Goal: Task Accomplishment & Management: Use online tool/utility

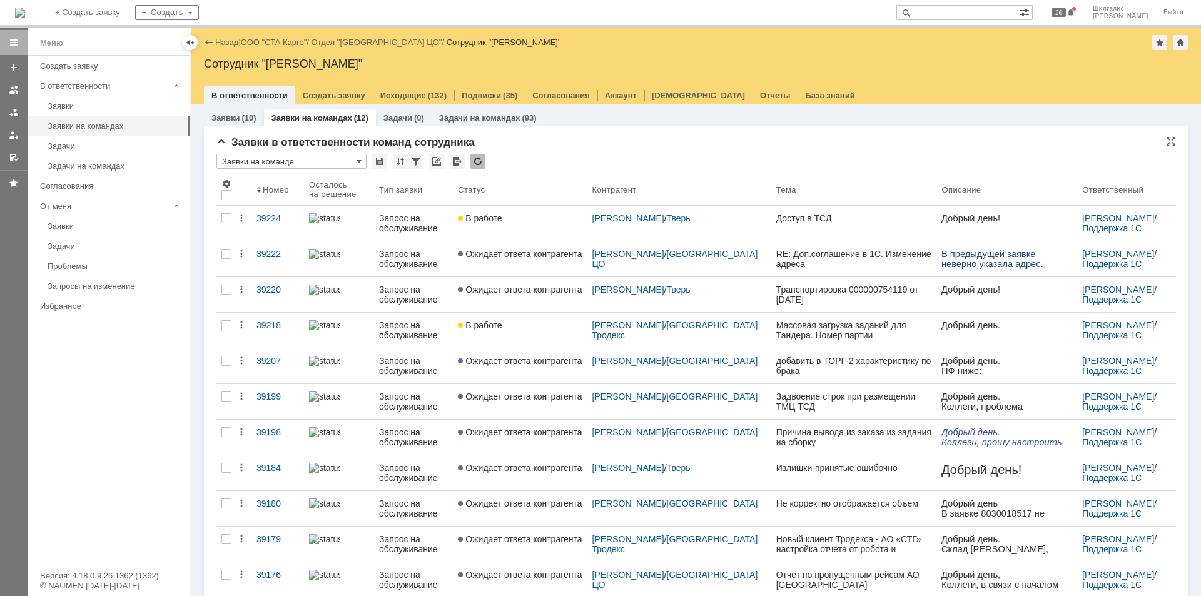
drag, startPoint x: 0, startPoint y: 0, endPoint x: 709, endPoint y: 171, distance: 729.5
click at [623, 146] on div "Заявки в ответственности команд сотрудника" at bounding box center [695, 142] width 959 height 13
click at [278, 39] on link "ООО "СТА Карго"" at bounding box center [274, 42] width 66 height 9
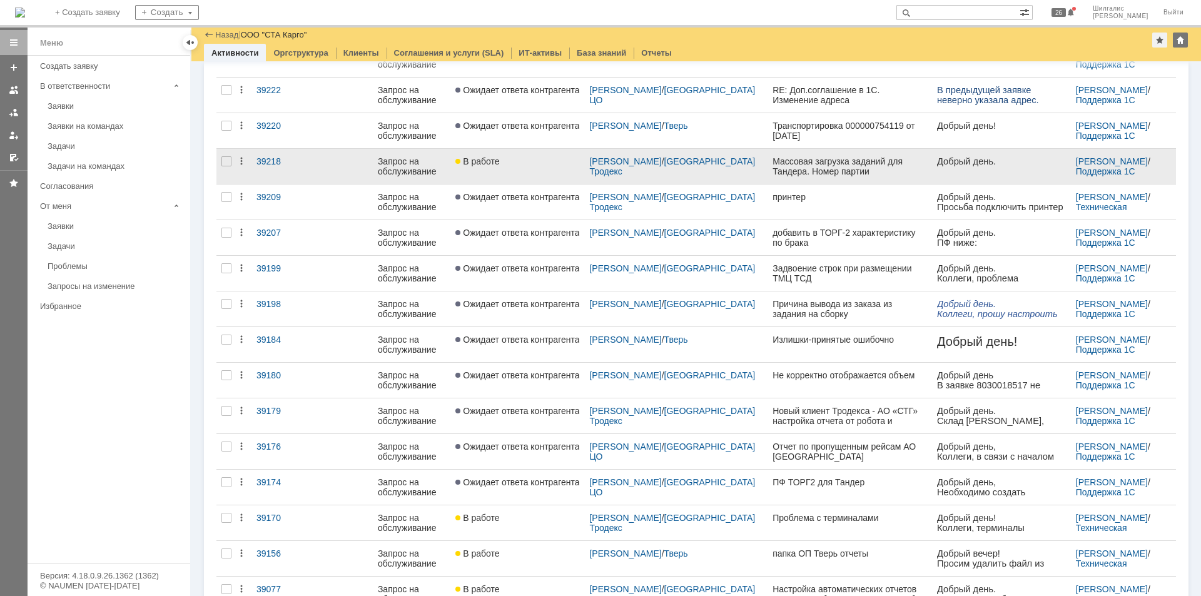
scroll to position [244, 0]
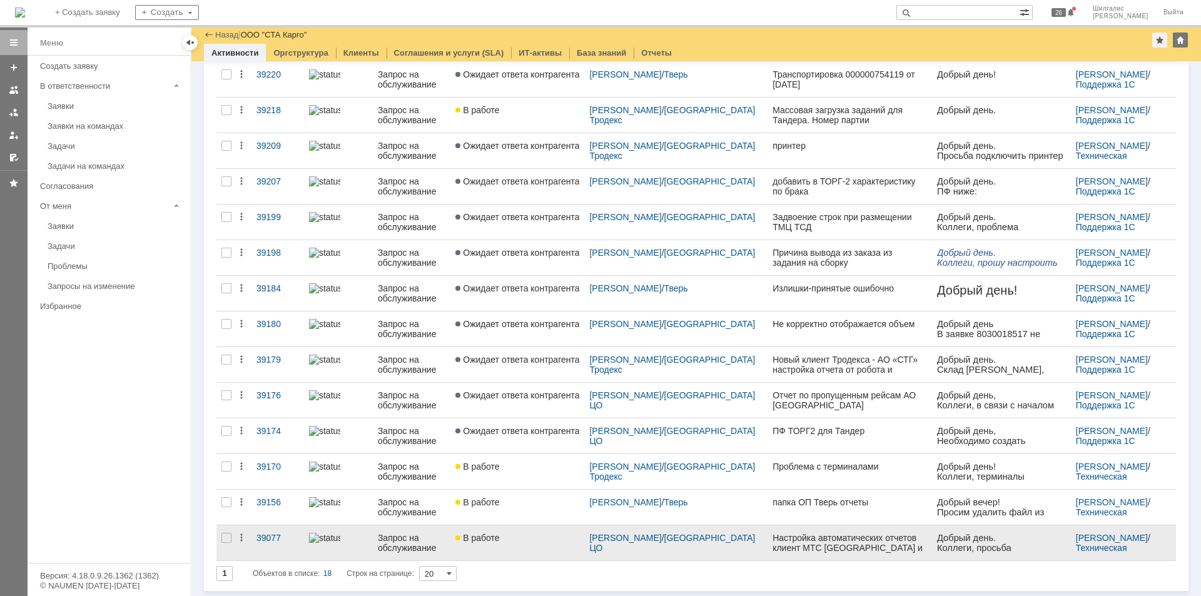
click at [541, 542] on div "В работе" at bounding box center [517, 538] width 124 height 10
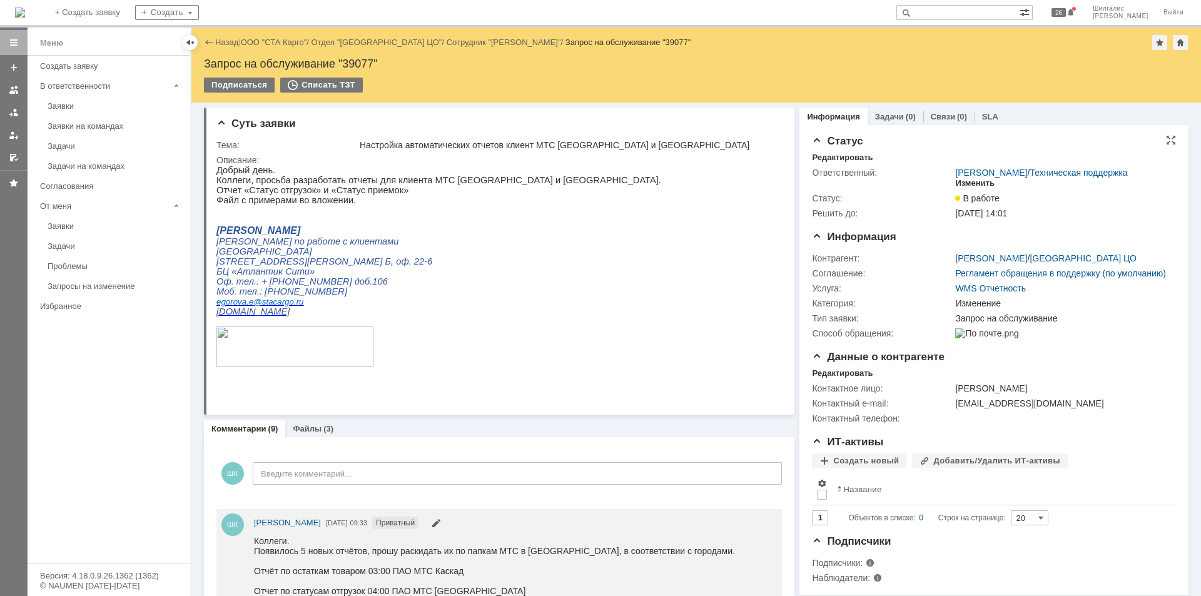
click at [973, 184] on div "Изменить" at bounding box center [974, 183] width 39 height 10
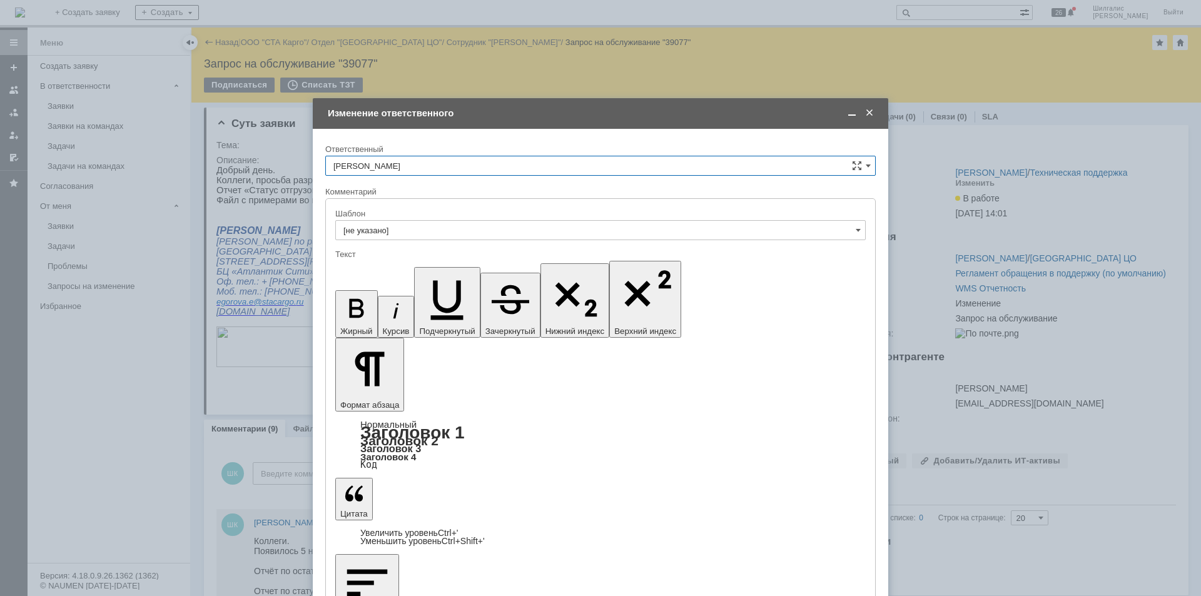
click at [432, 158] on input "[PERSON_NAME]" at bounding box center [600, 166] width 550 height 20
drag, startPoint x: 392, startPoint y: 226, endPoint x: 408, endPoint y: 263, distance: 40.0
click at [392, 228] on span "[PERSON_NAME]" at bounding box center [600, 230] width 534 height 10
type input "[PERSON_NAME]"
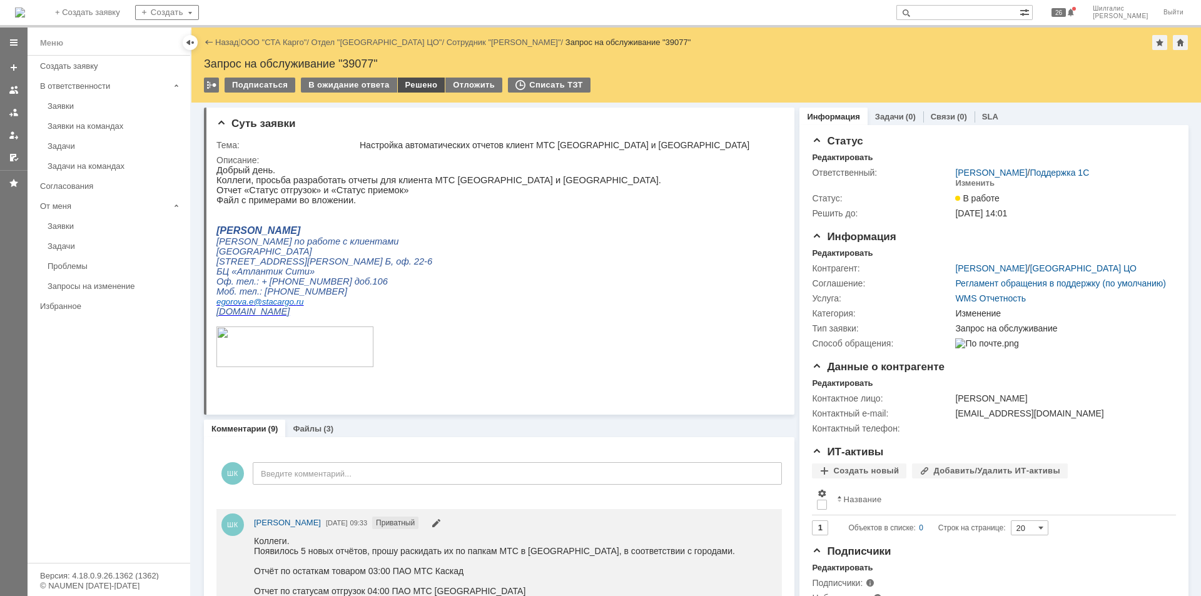
click at [414, 84] on div "Решено" at bounding box center [422, 85] width 48 height 15
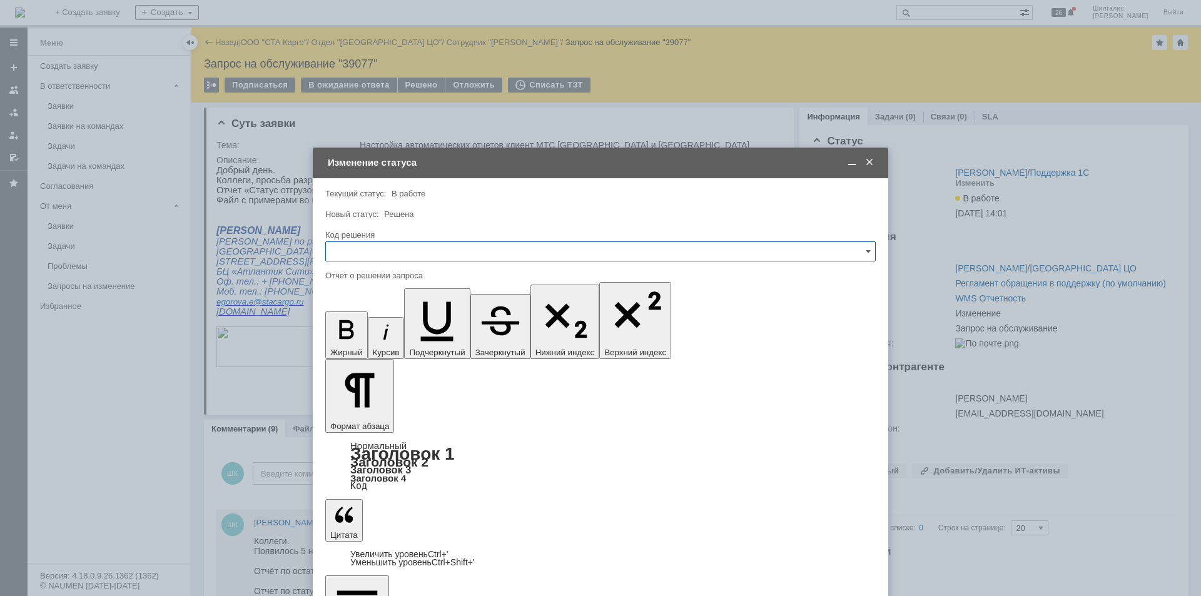
click at [383, 253] on input "text" at bounding box center [600, 251] width 550 height 20
click at [364, 418] on span "Решено" at bounding box center [600, 419] width 534 height 10
type input "Решено"
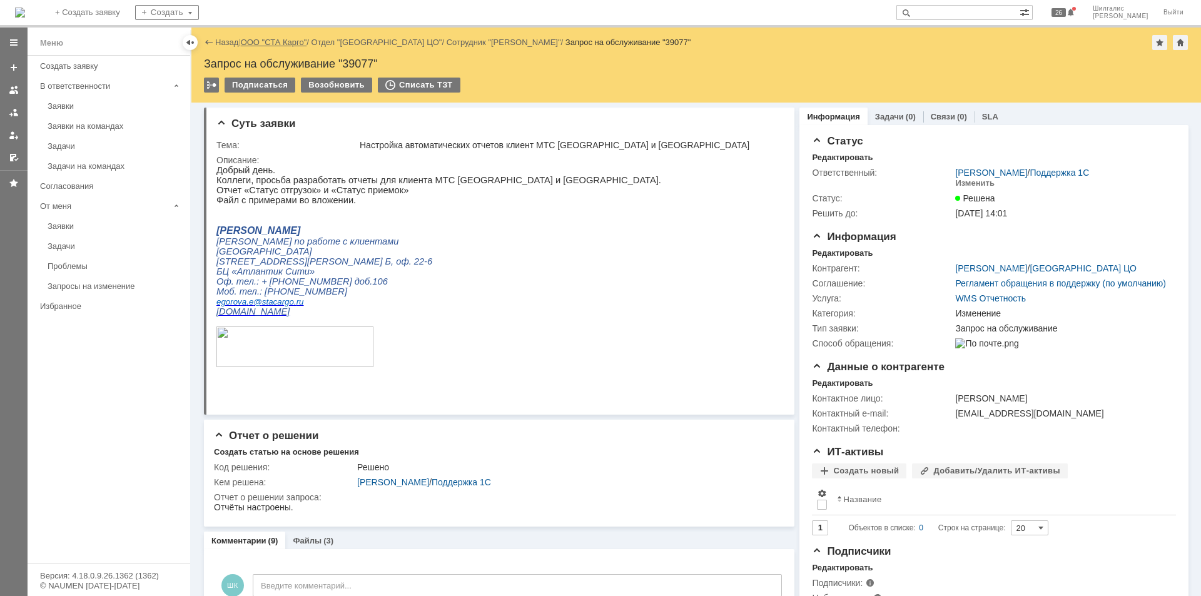
click at [276, 38] on link "ООО "СТА Карго"" at bounding box center [274, 42] width 66 height 9
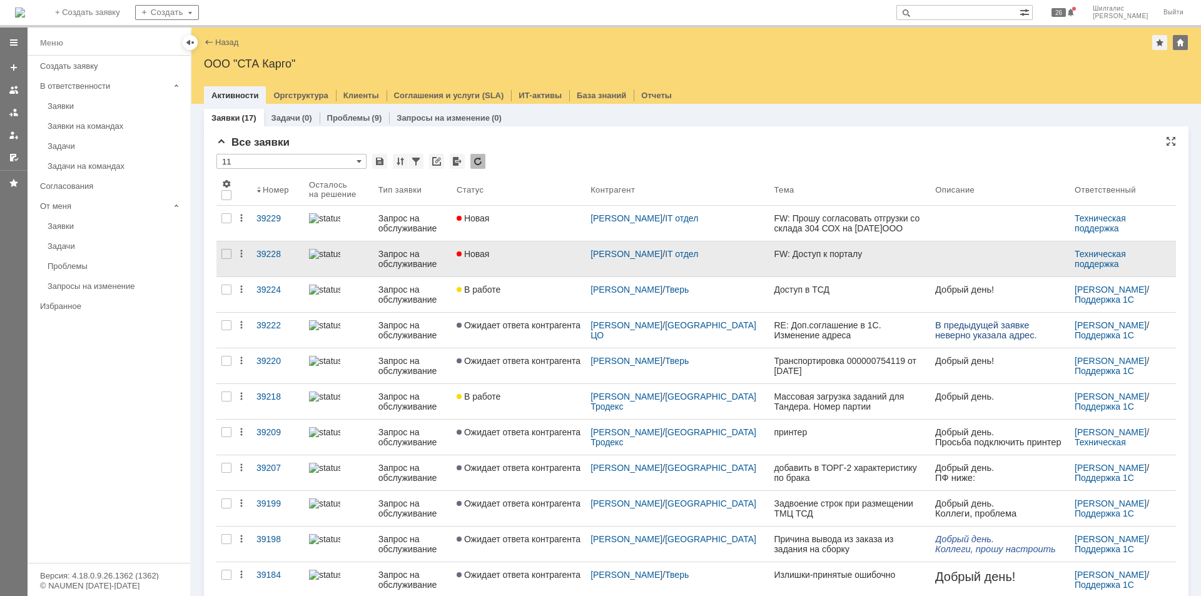
click at [533, 256] on div "Новая" at bounding box center [519, 254] width 124 height 10
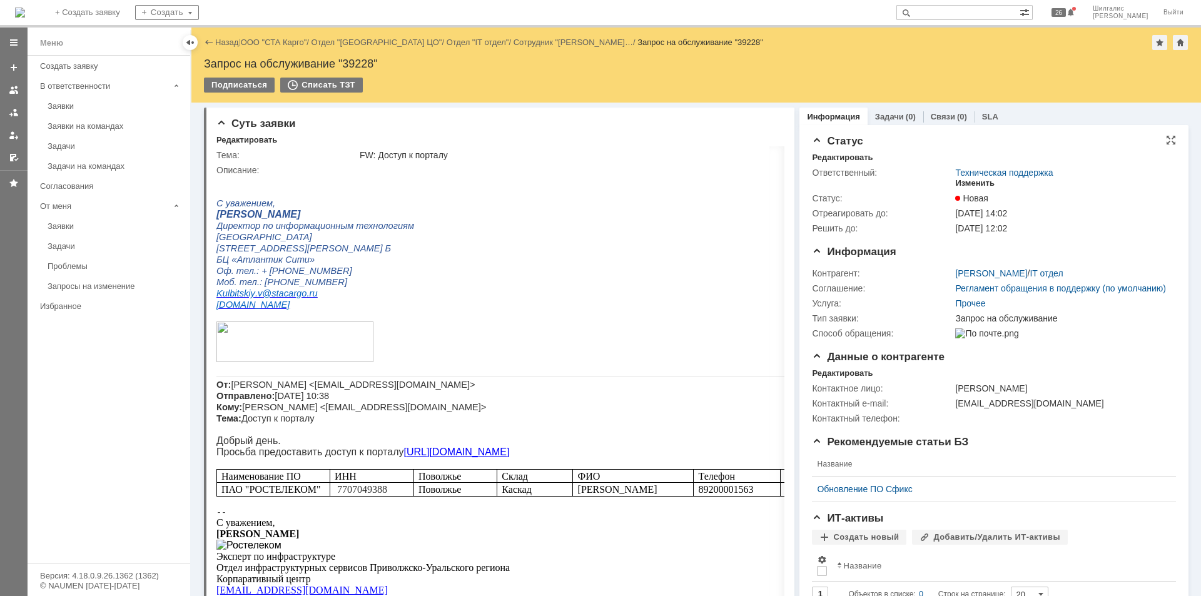
click at [971, 182] on div "Изменить" at bounding box center [974, 183] width 39 height 10
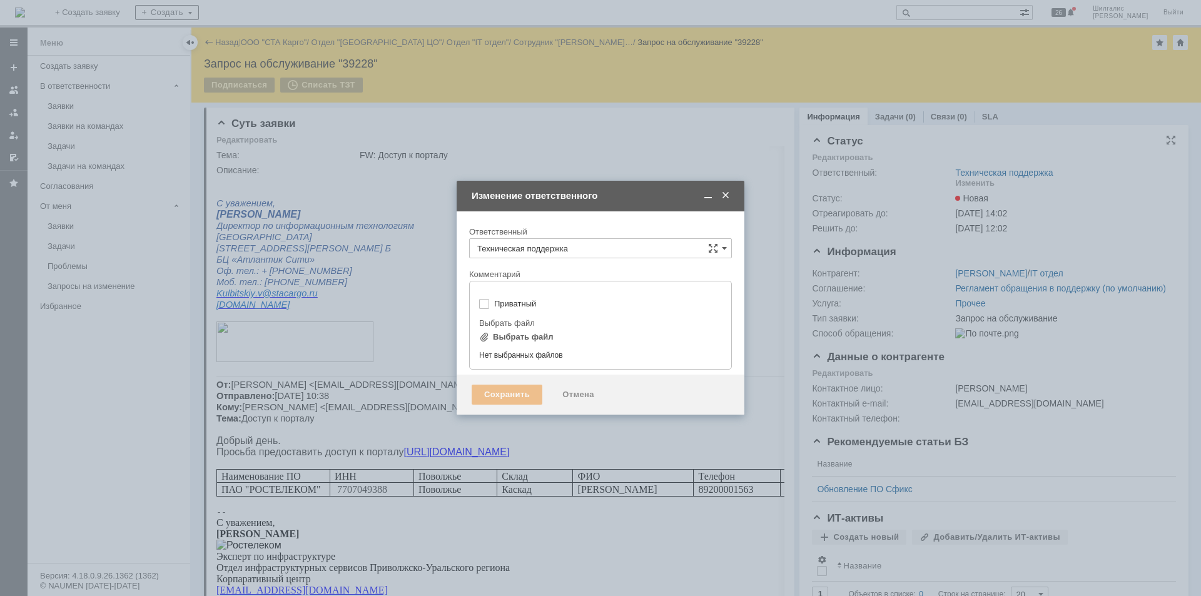
type input "[не указано]"
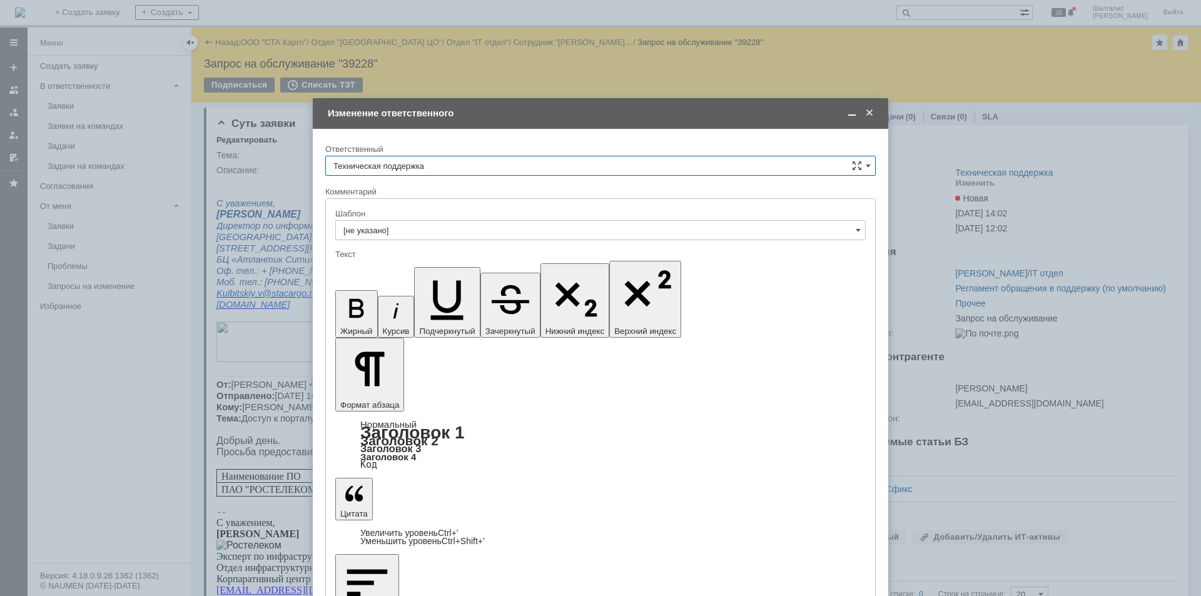
click at [438, 162] on input "Техническая поддержка" at bounding box center [600, 166] width 550 height 20
click at [408, 234] on span "[PERSON_NAME]" at bounding box center [600, 230] width 534 height 10
type input "[PERSON_NAME]"
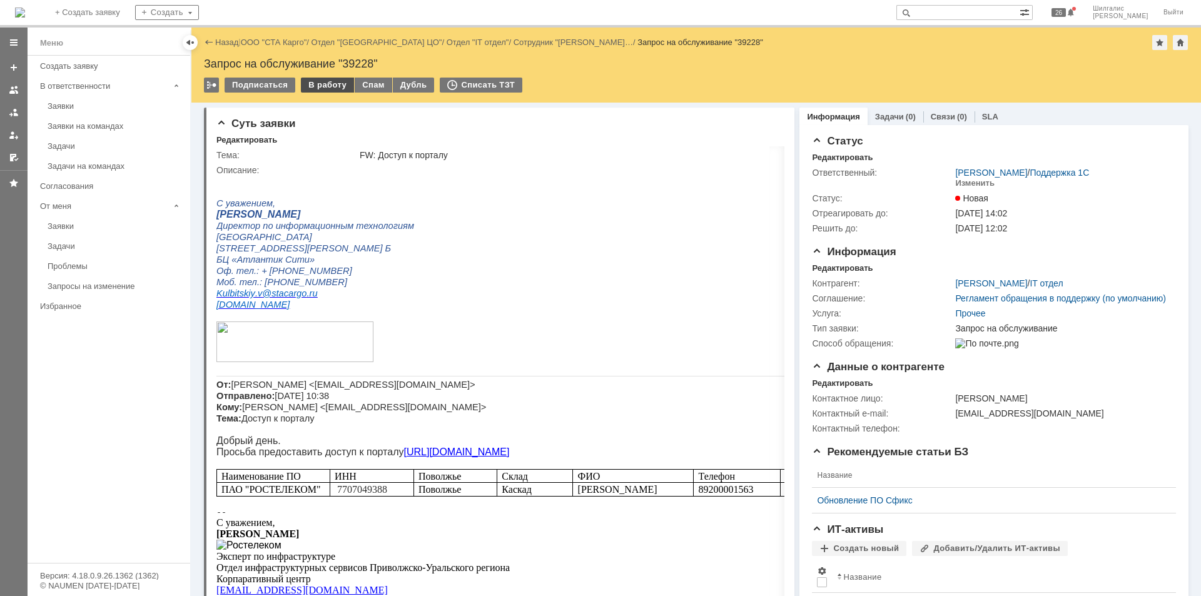
click at [320, 86] on div "В работу" at bounding box center [327, 85] width 53 height 15
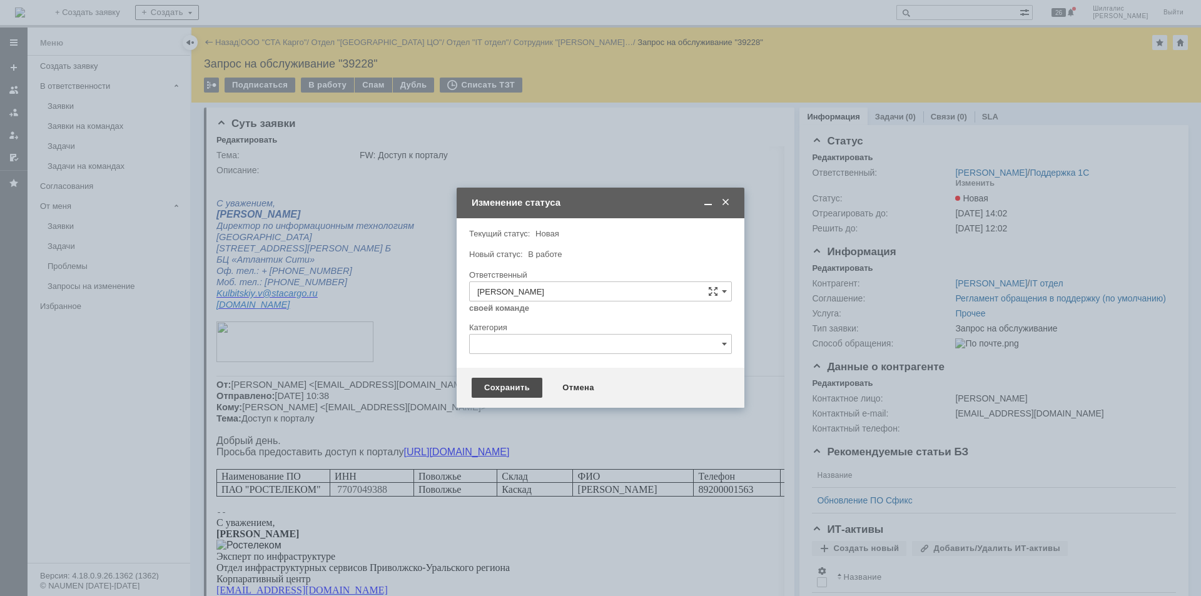
click at [500, 384] on div "Сохранить" at bounding box center [507, 388] width 71 height 20
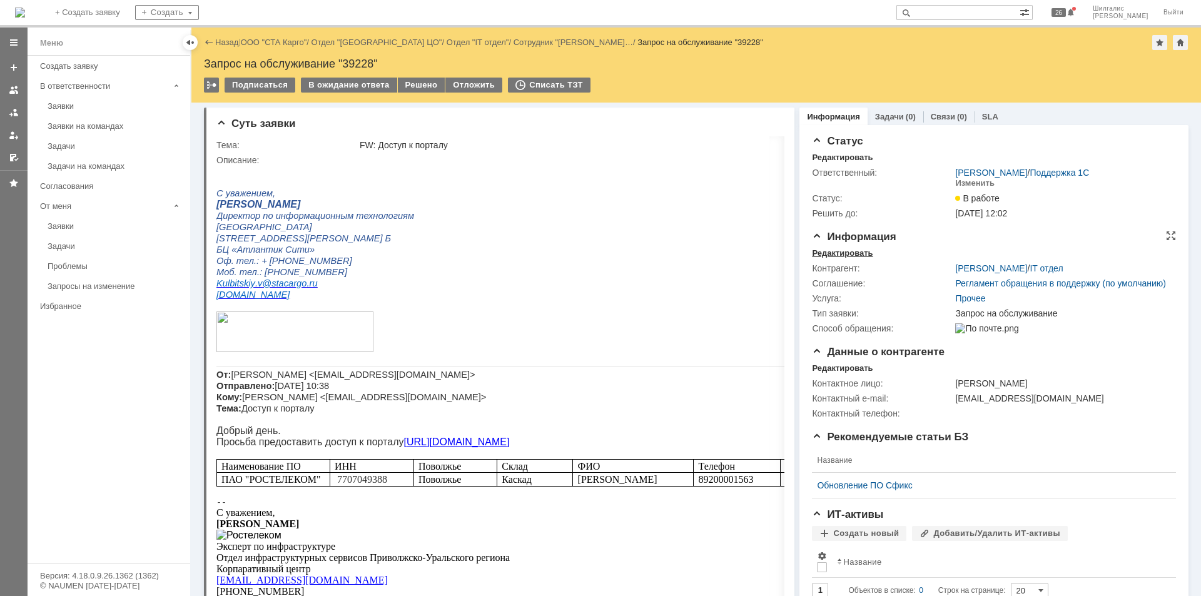
click at [848, 250] on div "Редактировать" at bounding box center [842, 253] width 61 height 10
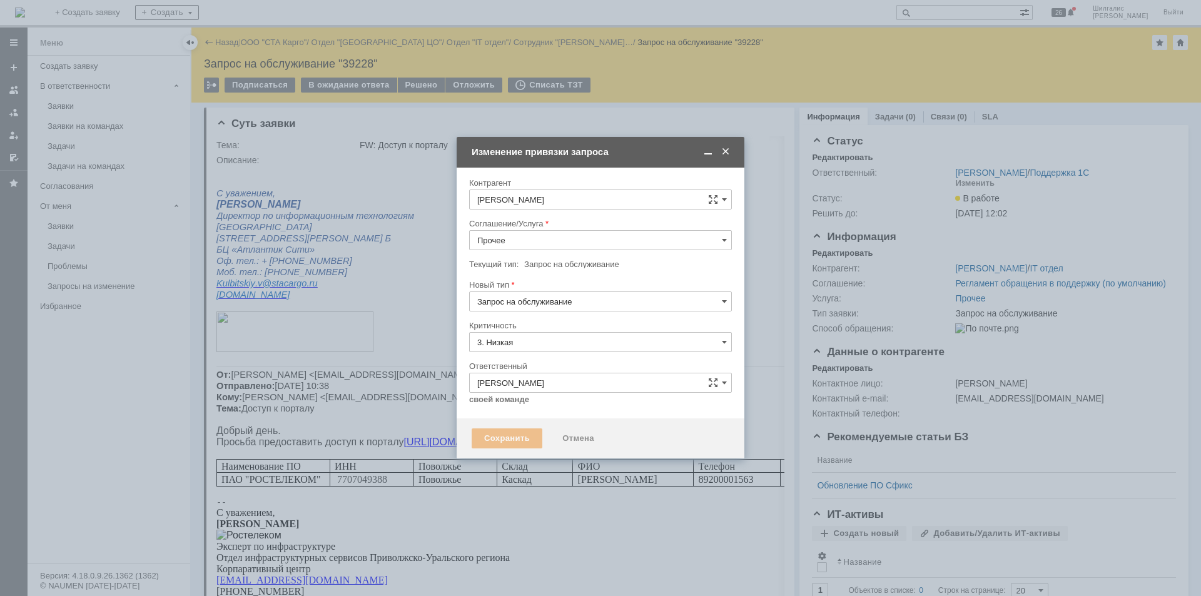
type input "[не указано]"
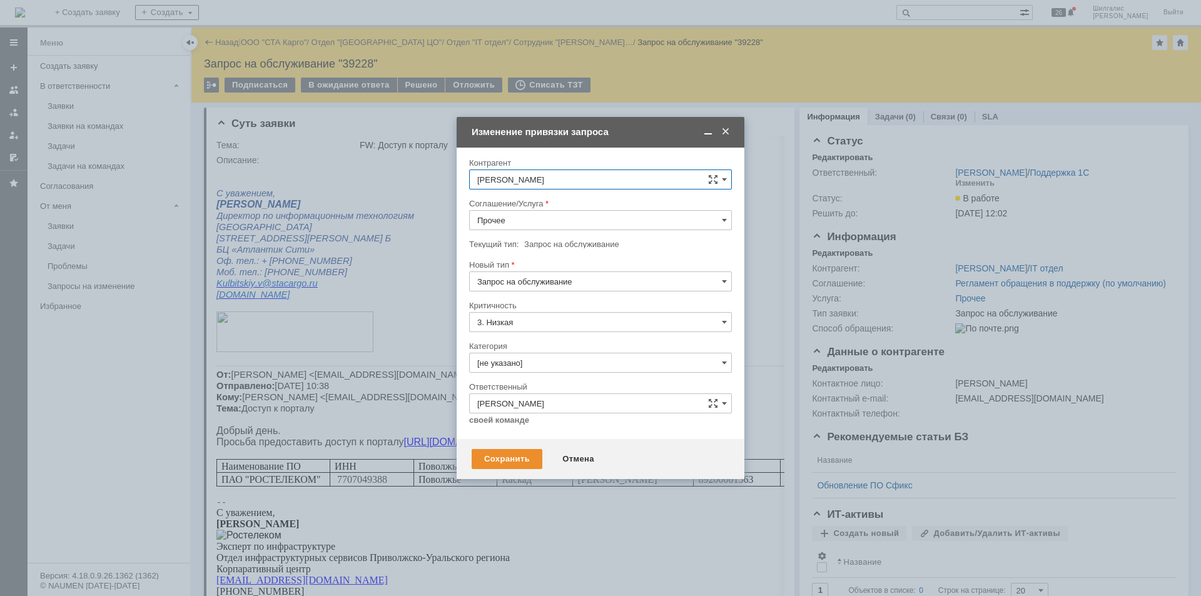
click at [509, 223] on input "Прочее" at bounding box center [600, 220] width 263 height 20
click at [538, 333] on span "WMS Прочее" at bounding box center [600, 330] width 246 height 10
type input "WMS Прочее"
click at [539, 362] on input "[не указано]" at bounding box center [600, 363] width 263 height 20
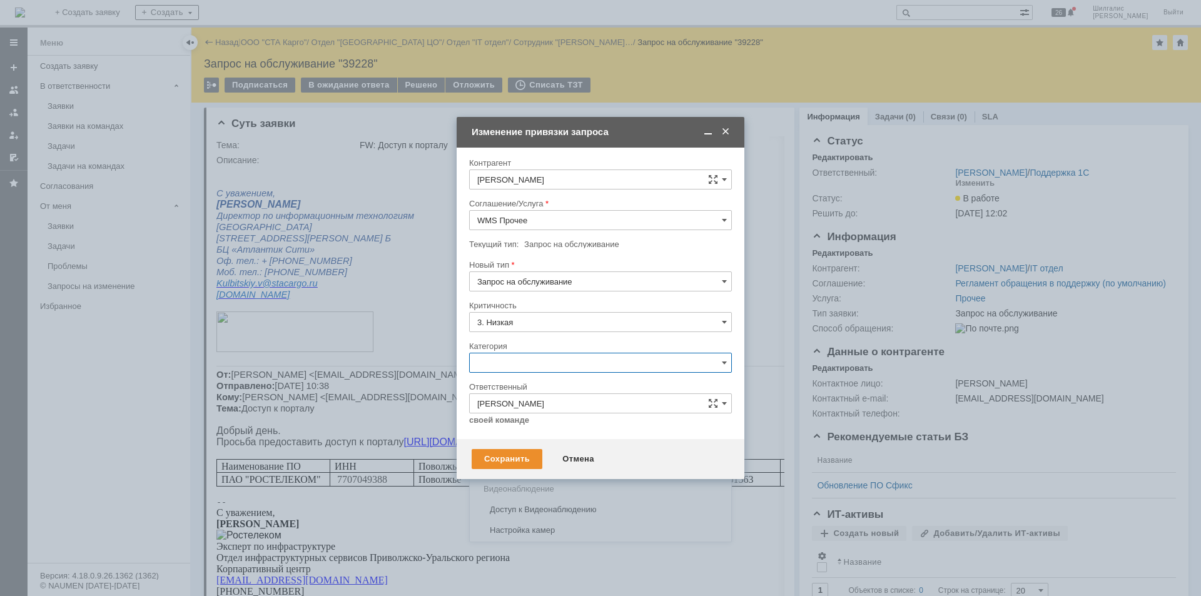
click at [533, 431] on span "Изменение" at bounding box center [600, 427] width 246 height 10
type input "Изменение"
click at [512, 459] on div "Сохранить" at bounding box center [507, 459] width 71 height 20
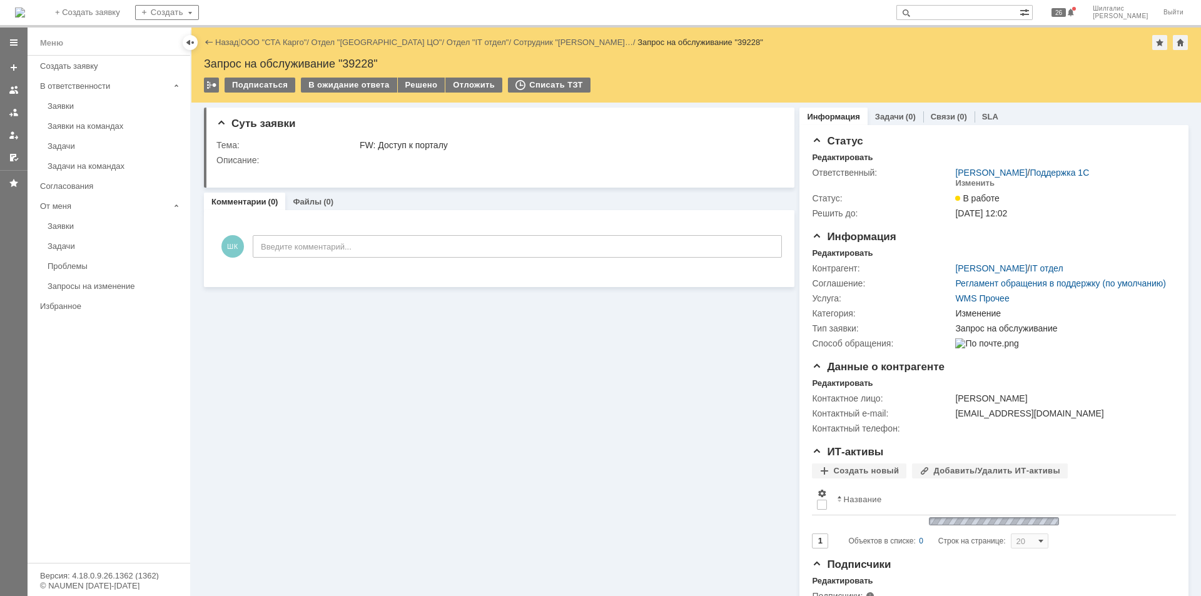
scroll to position [0, 0]
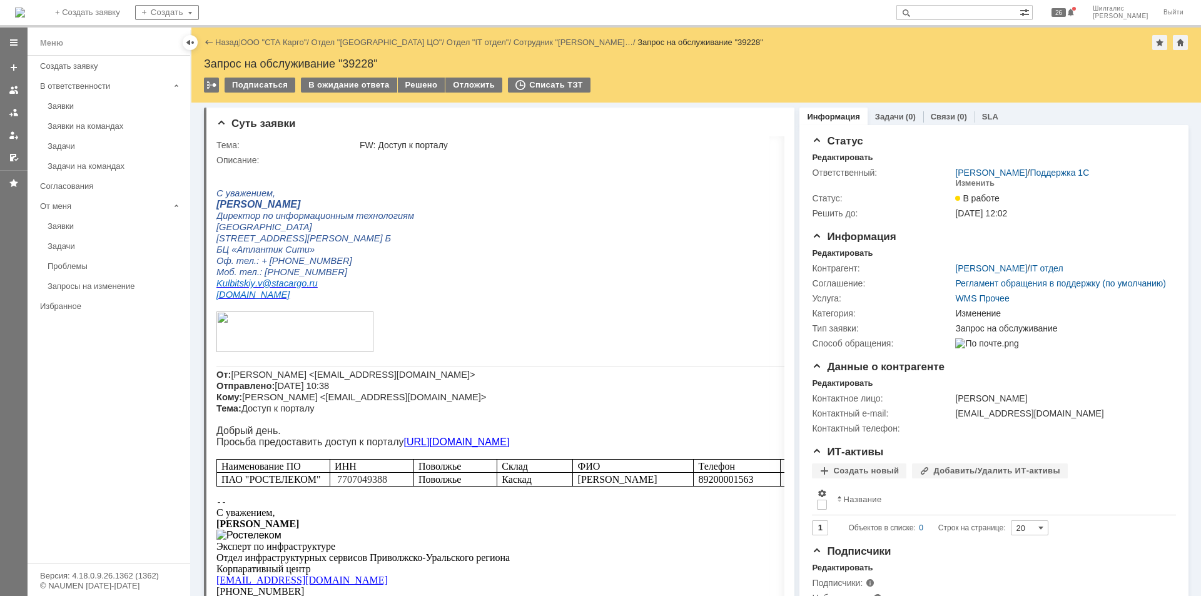
click at [280, 31] on div "Назад | ООО "СТА Карго" / Отдел "[GEOGRAPHIC_DATA] ЦО" / Отдел "IT отдел" / Сот…" at bounding box center [695, 65] width 1009 height 75
click at [285, 45] on link "ООО "СТА Карго"" at bounding box center [274, 42] width 66 height 9
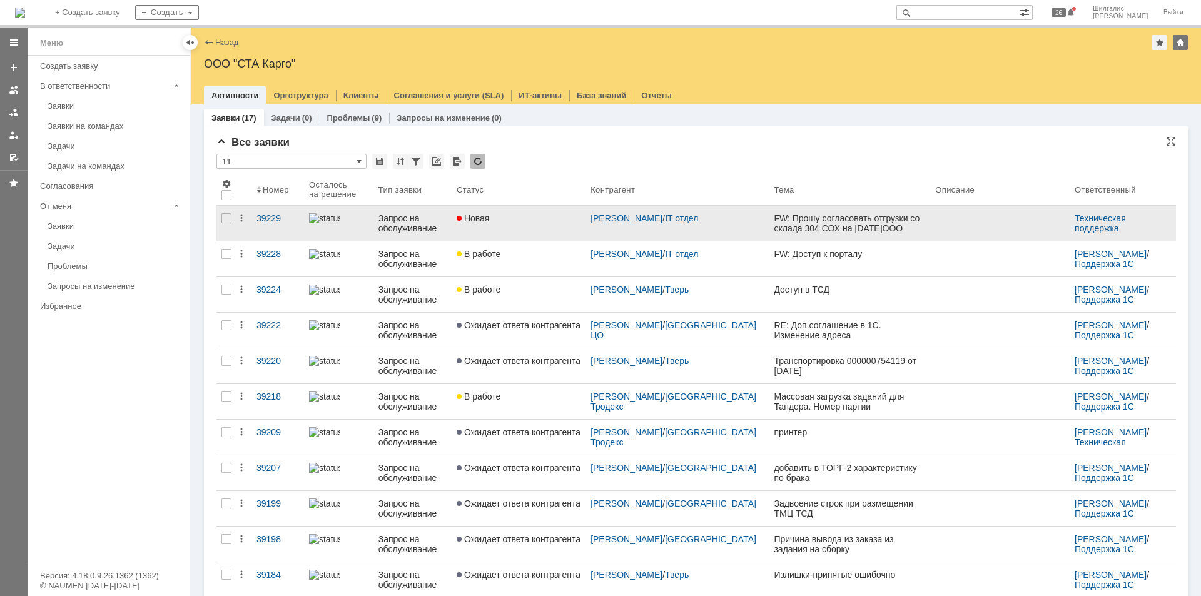
click at [507, 235] on link "Новая" at bounding box center [519, 223] width 134 height 35
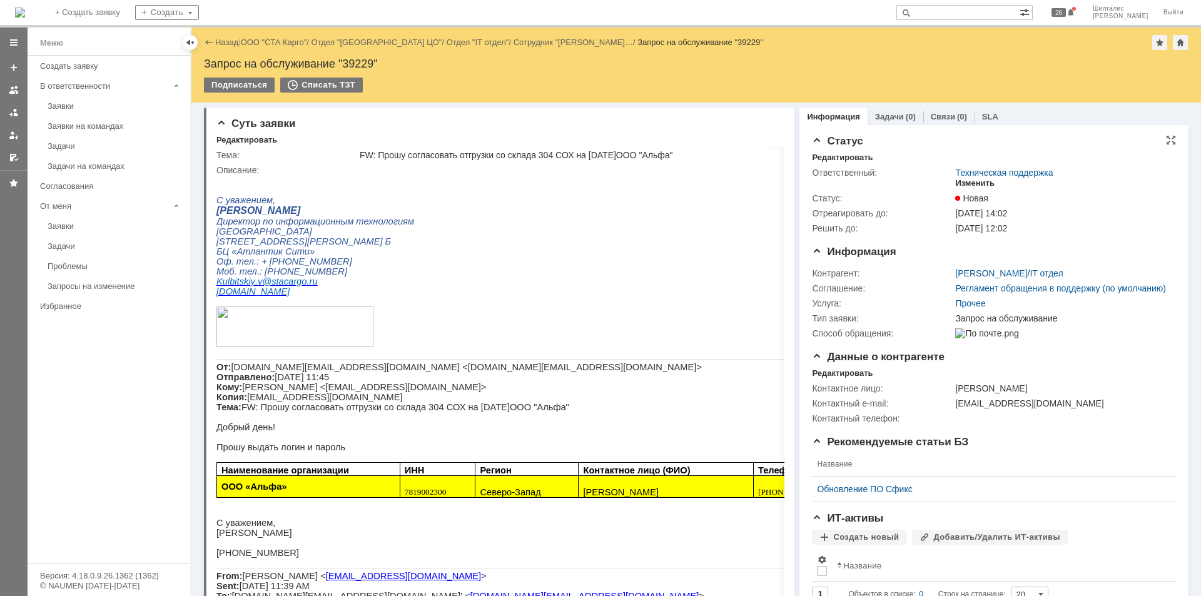
click at [969, 181] on div "Изменить" at bounding box center [974, 183] width 39 height 10
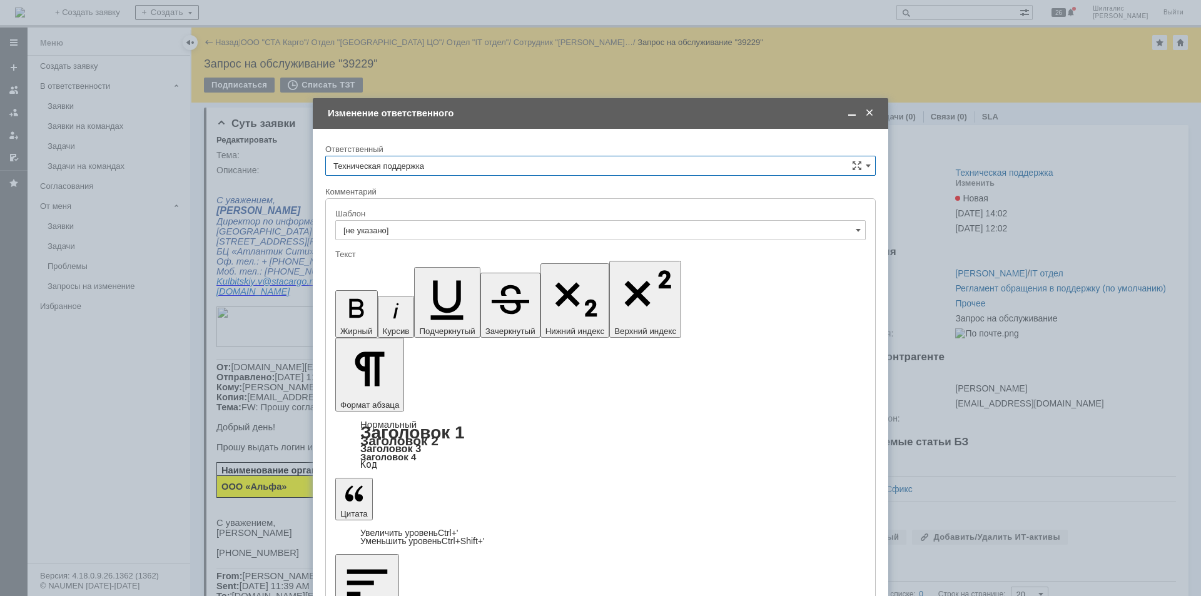
click at [433, 168] on input "Техническая поддержка" at bounding box center [600, 166] width 550 height 20
click at [412, 233] on span "[PERSON_NAME]" at bounding box center [600, 230] width 534 height 10
type input "[PERSON_NAME]"
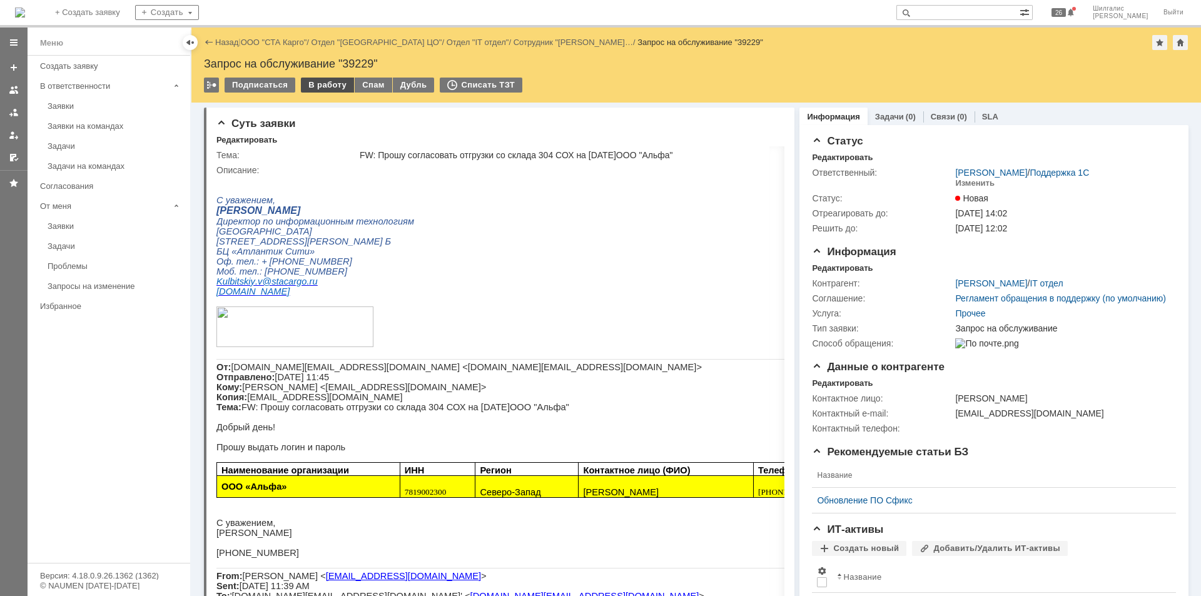
click at [318, 80] on div "В работу" at bounding box center [327, 85] width 53 height 15
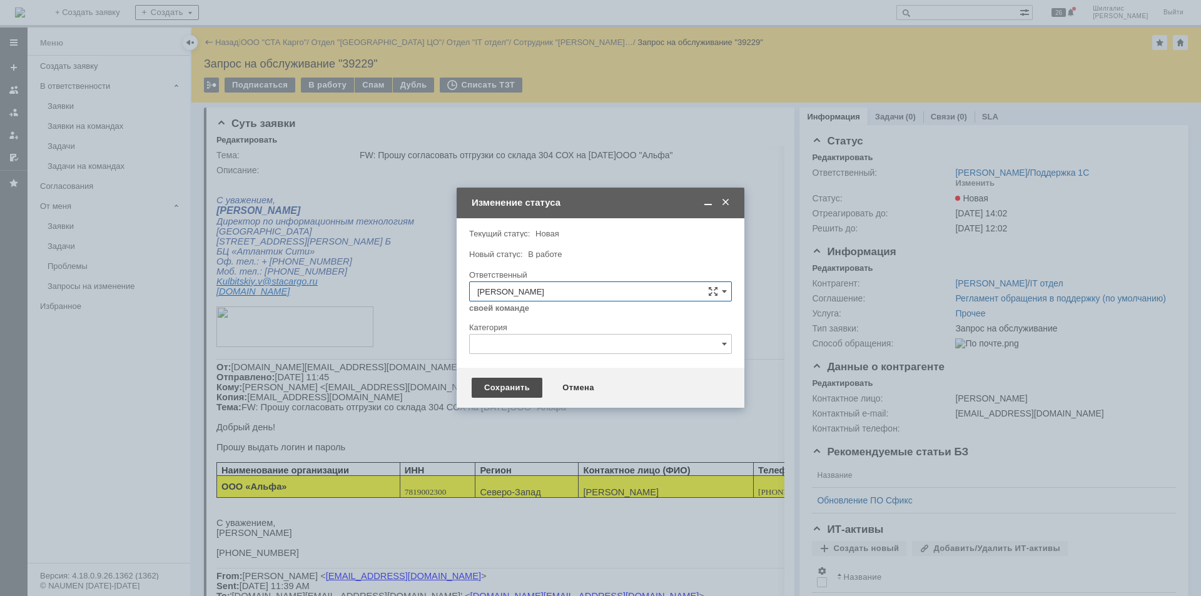
click at [509, 387] on div "Сохранить" at bounding box center [507, 388] width 71 height 20
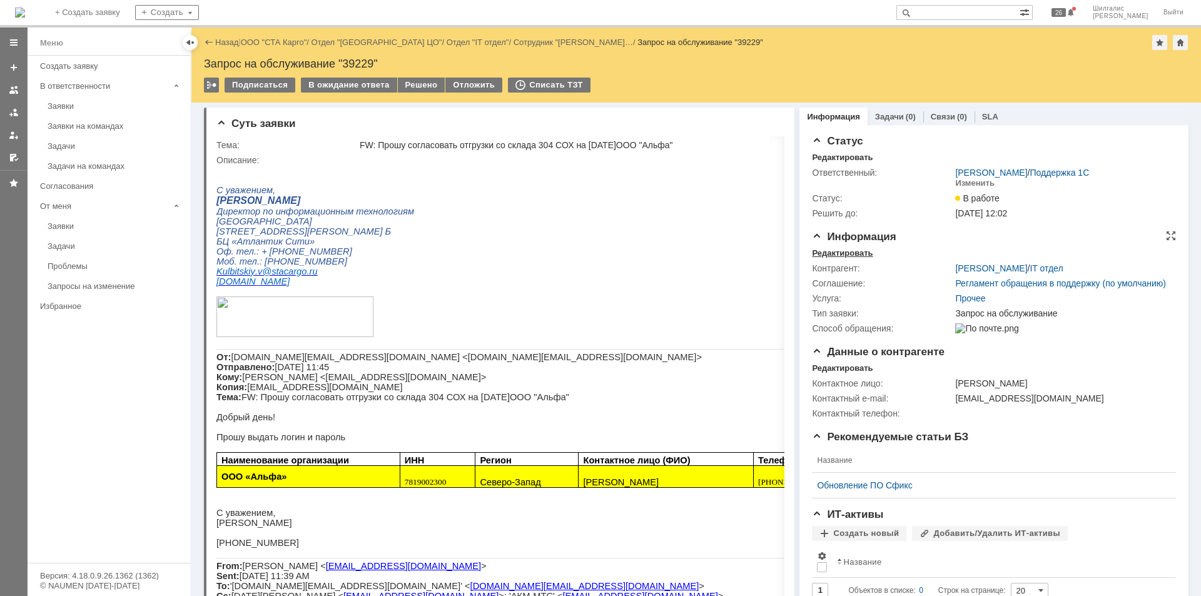
click at [842, 250] on div "Редактировать" at bounding box center [842, 253] width 61 height 10
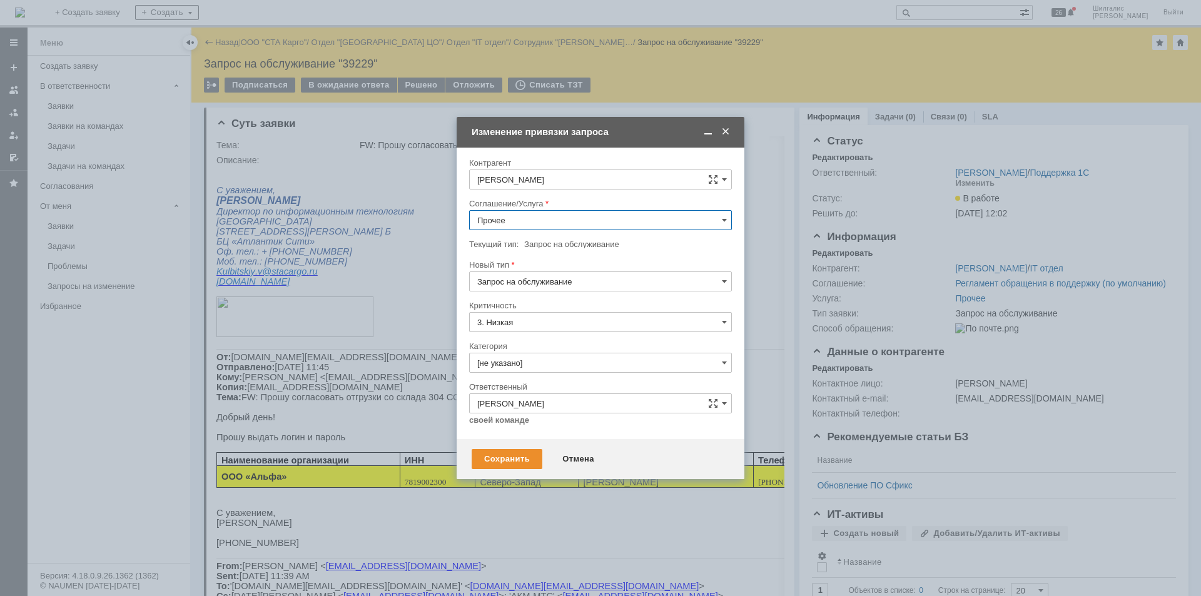
click at [530, 217] on input "Прочее" at bounding box center [600, 220] width 263 height 20
click at [538, 332] on span "WMS Прочее" at bounding box center [600, 330] width 246 height 10
type input "WMS Прочее"
click at [525, 368] on input "[не указано]" at bounding box center [600, 363] width 263 height 20
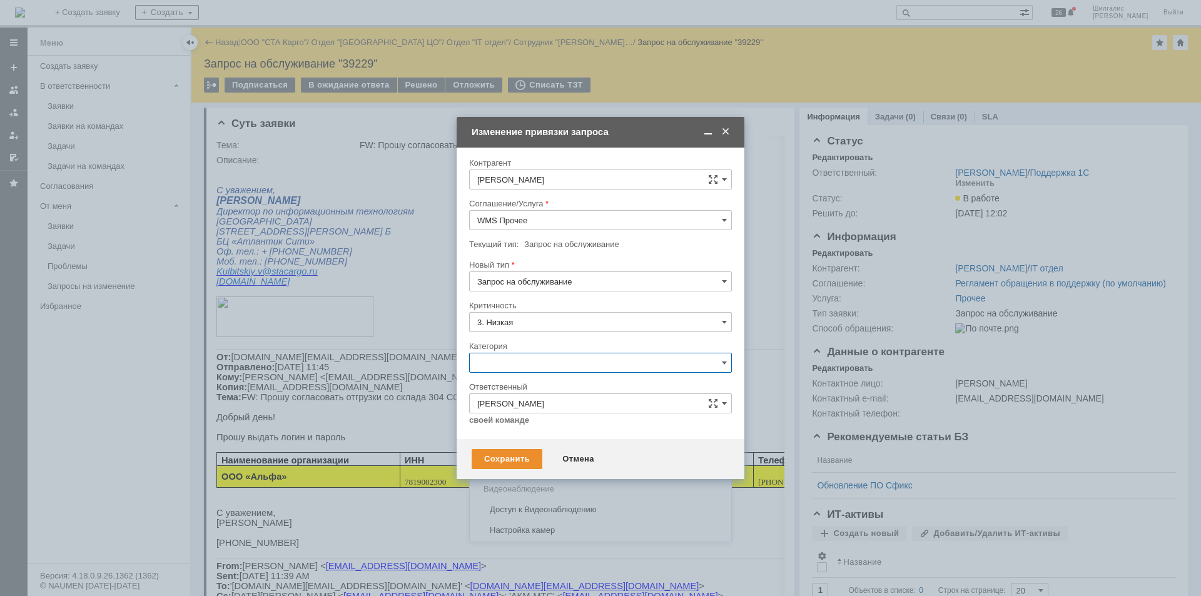
click at [522, 423] on span "Изменение" at bounding box center [600, 427] width 246 height 10
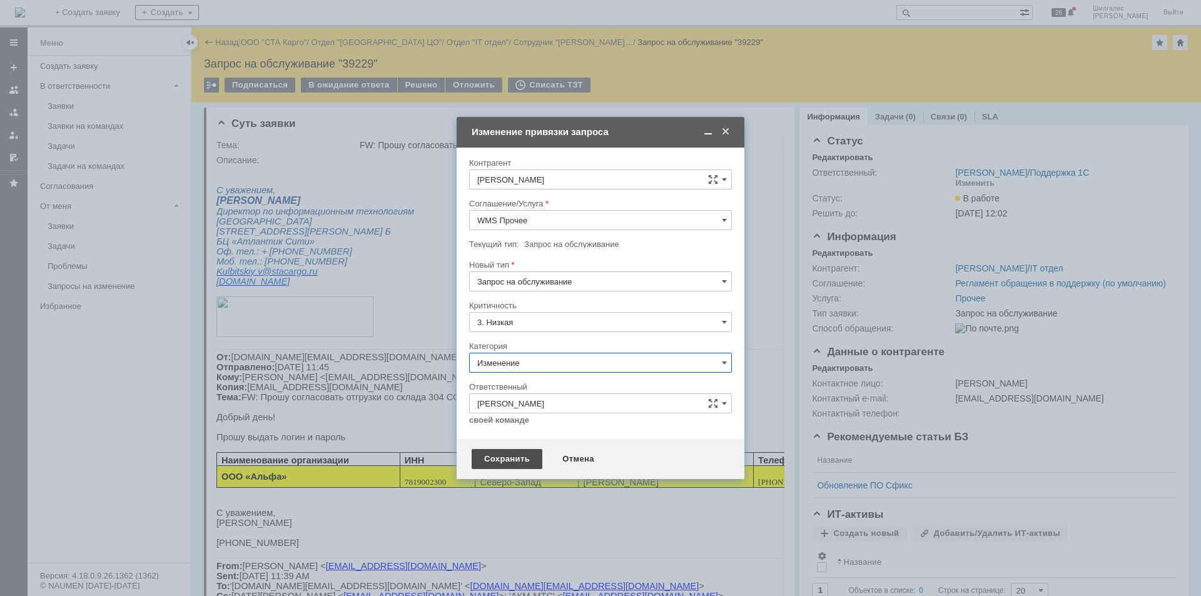
click at [507, 452] on div "Сохранить" at bounding box center [507, 459] width 71 height 20
type input "Изменение"
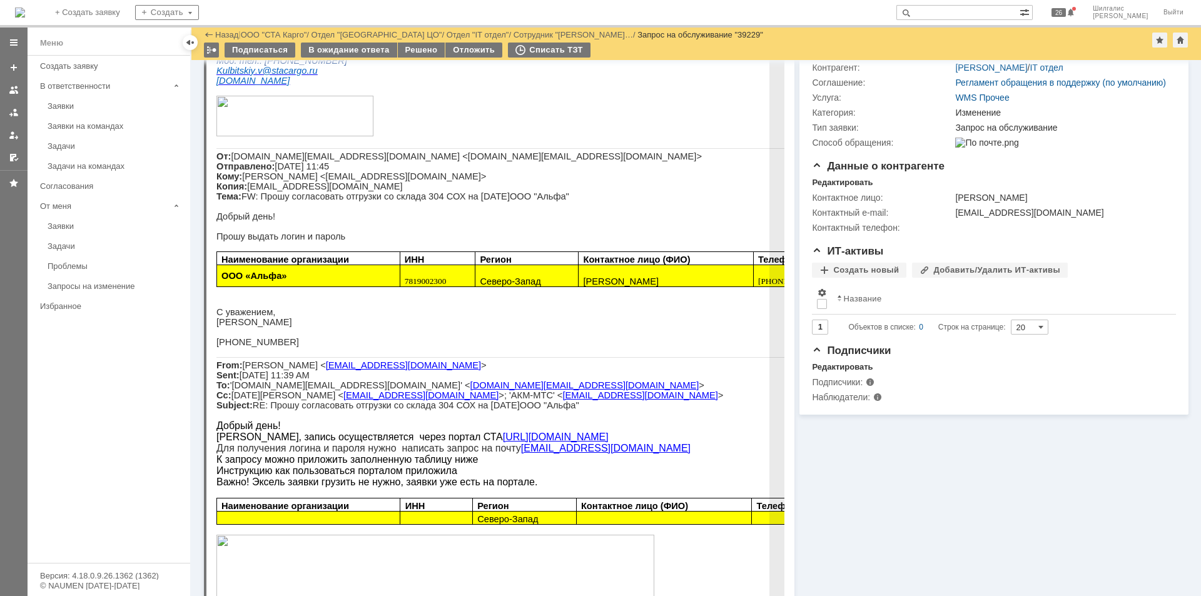
scroll to position [125, 0]
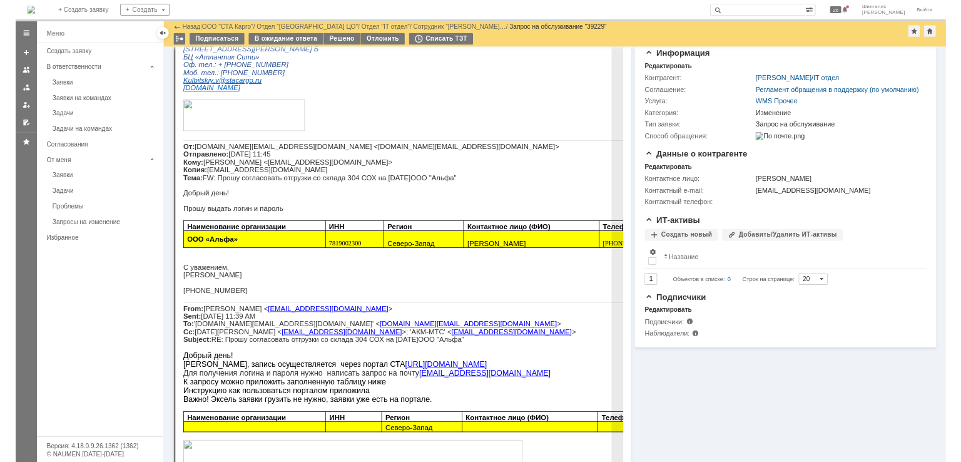
scroll to position [0, 0]
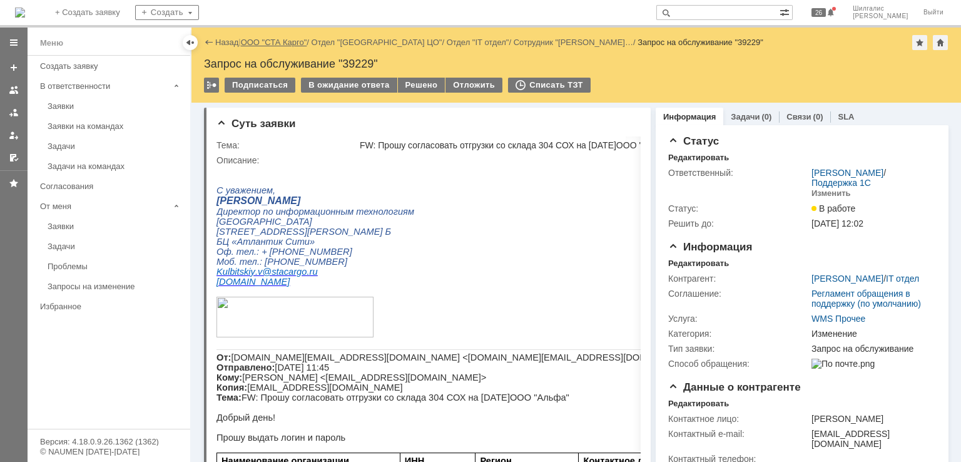
click at [297, 44] on link "ООО "СТА Карго"" at bounding box center [274, 42] width 66 height 9
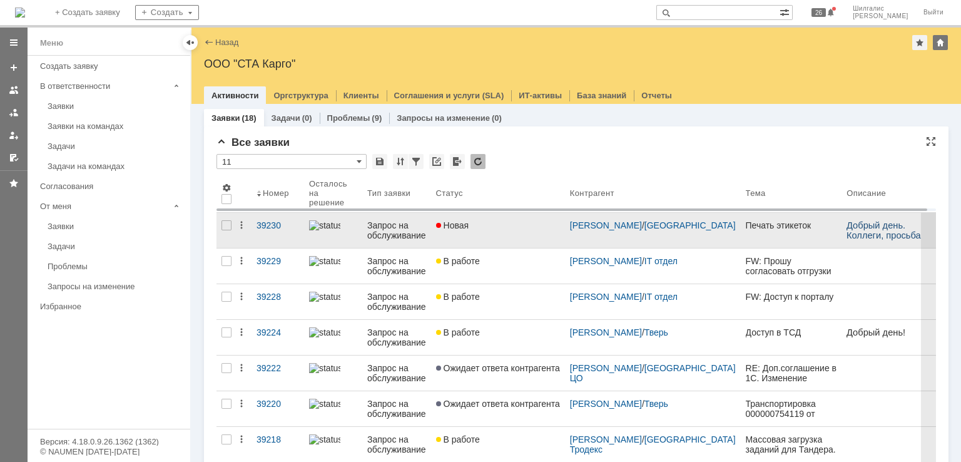
click at [489, 236] on link "Новая" at bounding box center [498, 230] width 134 height 35
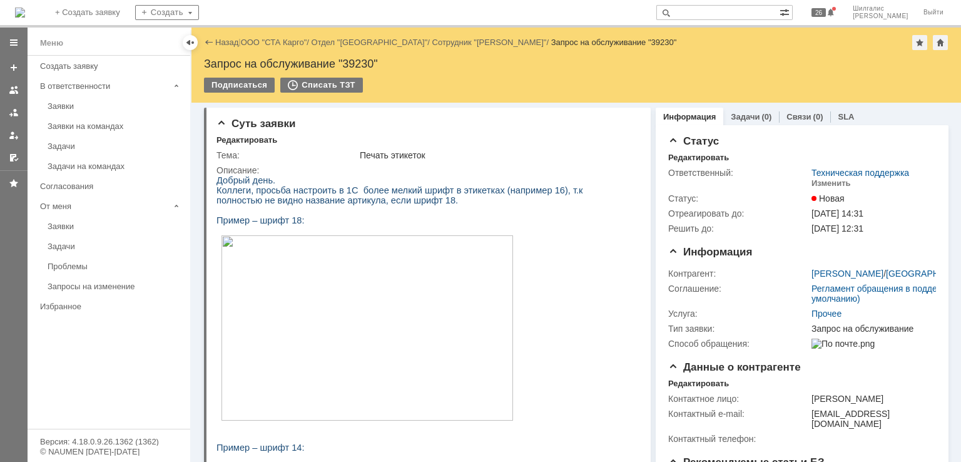
click at [280, 36] on div "Назад | ООО "СТА Карго" / Отдел "Краснодар" / Сотрудник "[PERSON_NAME]" / Запро…" at bounding box center [576, 42] width 744 height 15
click at [282, 41] on link "ООО "СТА Карго"" at bounding box center [274, 42] width 66 height 9
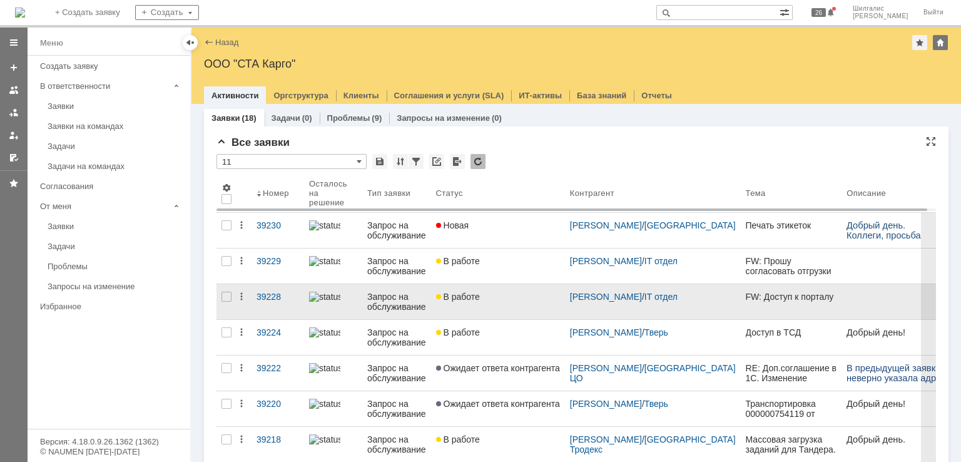
click at [510, 293] on div "В работе" at bounding box center [498, 296] width 124 height 10
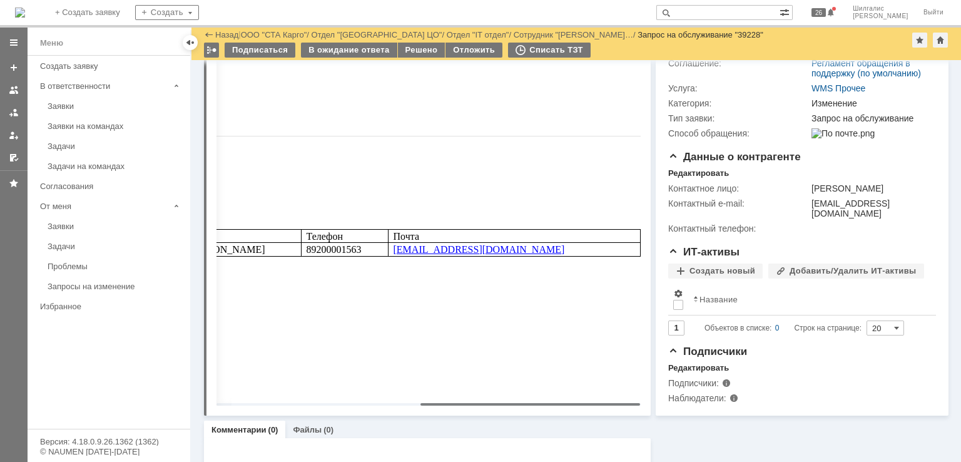
drag, startPoint x: 412, startPoint y: 401, endPoint x: 623, endPoint y: 401, distance: 211.4
click at [623, 401] on body "Идет загрузка, пожалуйста, подождите. На домашнюю + Создать заявку Создать 26 Ш…" at bounding box center [480, 231] width 961 height 462
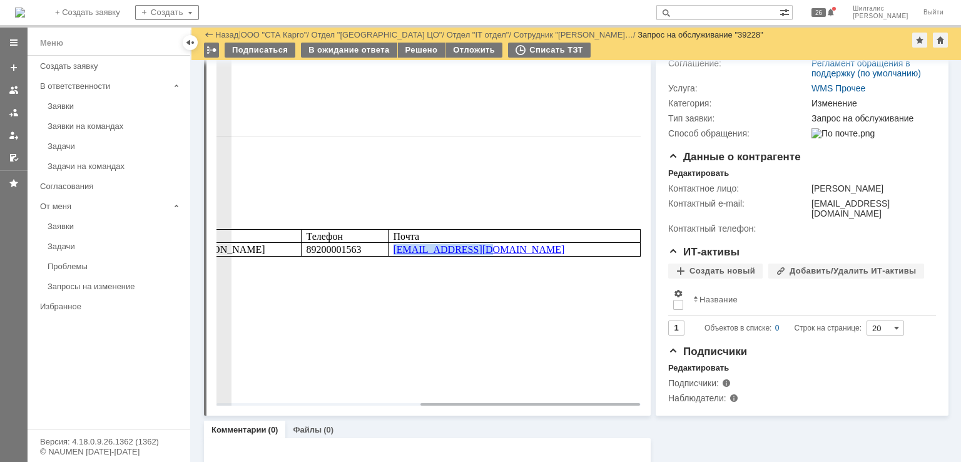
drag, startPoint x: 496, startPoint y: 256, endPoint x: 407, endPoint y: 255, distance: 88.8
click at [407, 255] on p "[EMAIL_ADDRESS][DOMAIN_NAME]" at bounding box center [514, 249] width 242 height 11
copy link "[EMAIL_ADDRESS][DOMAIN_NAME]"
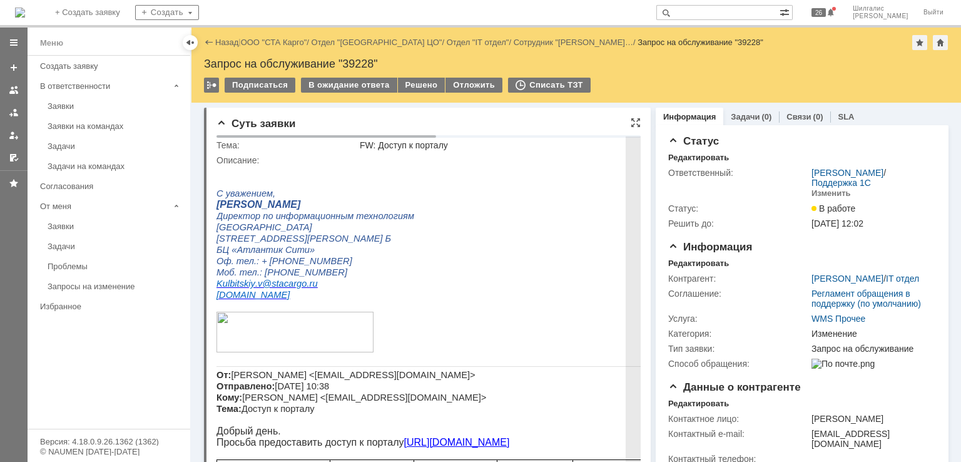
click at [483, 321] on p at bounding box center [624, 332] width 816 height 43
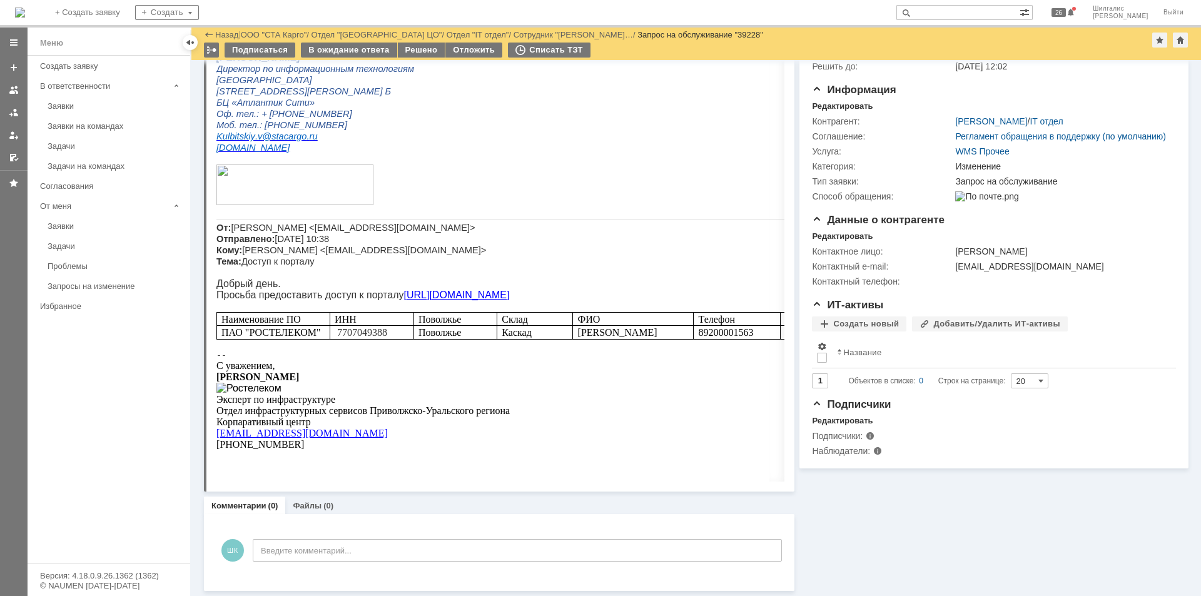
scroll to position [105, 0]
click at [411, 49] on div "Решено" at bounding box center [422, 50] width 48 height 15
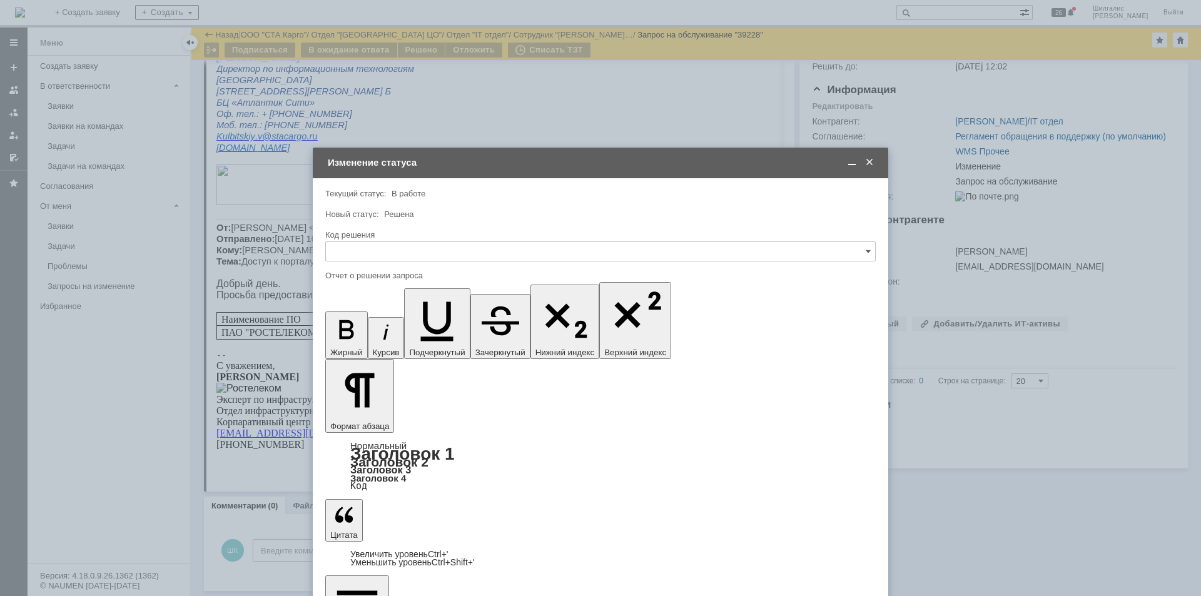
scroll to position [0, 0]
click at [532, 248] on input "text" at bounding box center [600, 251] width 550 height 20
click at [364, 412] on div "Решено" at bounding box center [600, 419] width 549 height 20
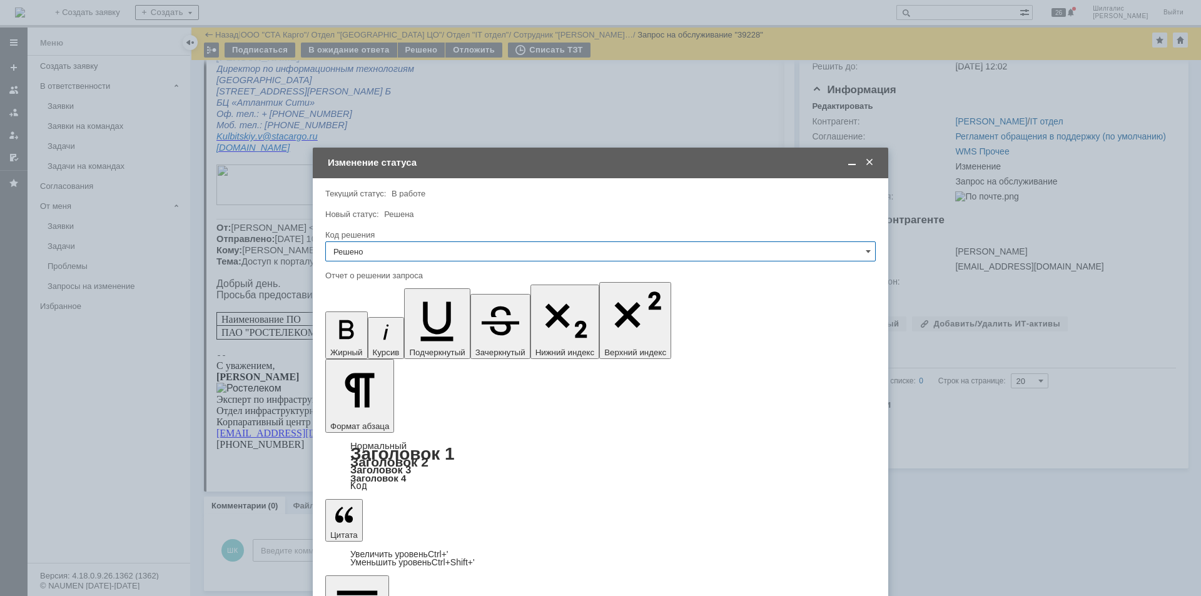
type input "Решено"
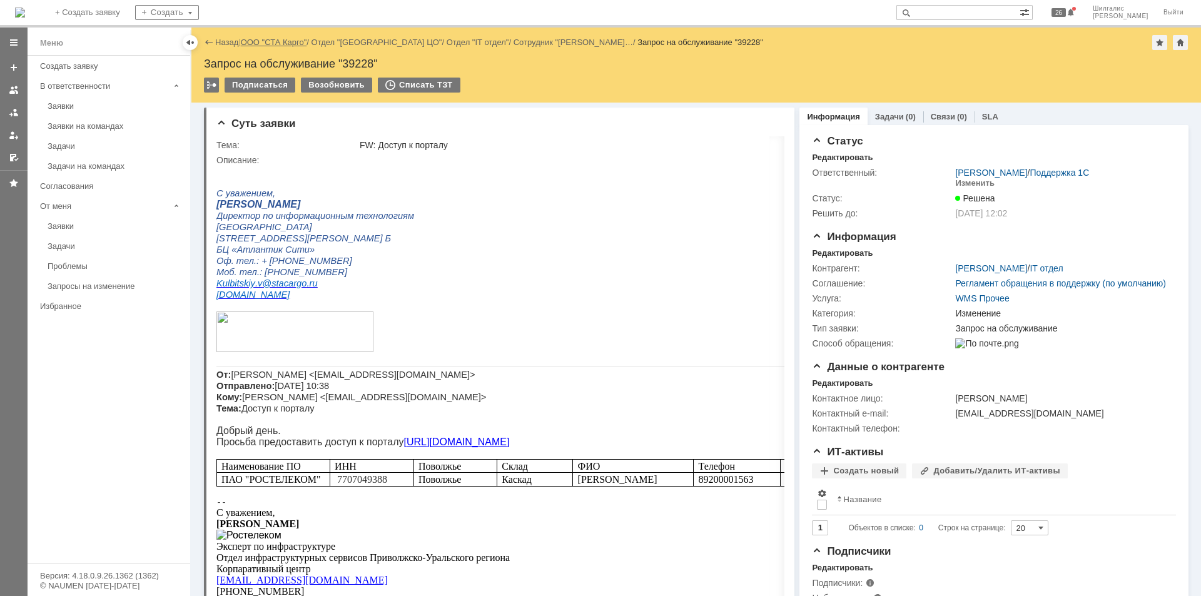
click at [293, 39] on link "ООО "СТА Карго"" at bounding box center [274, 42] width 66 height 9
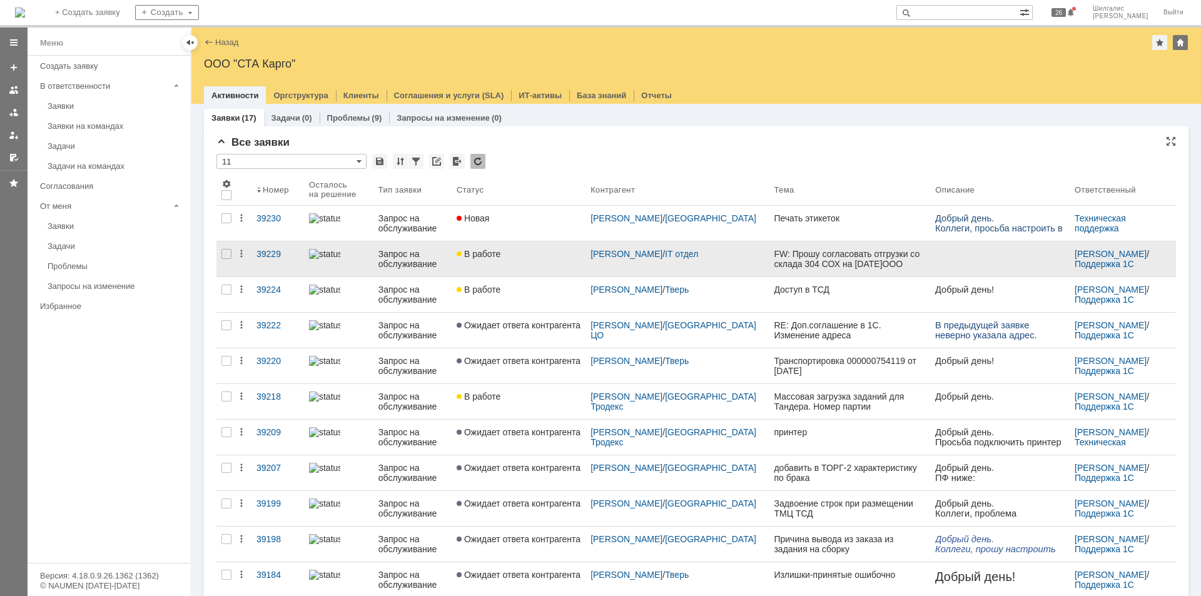
click at [500, 250] on span "В работе" at bounding box center [479, 254] width 44 height 10
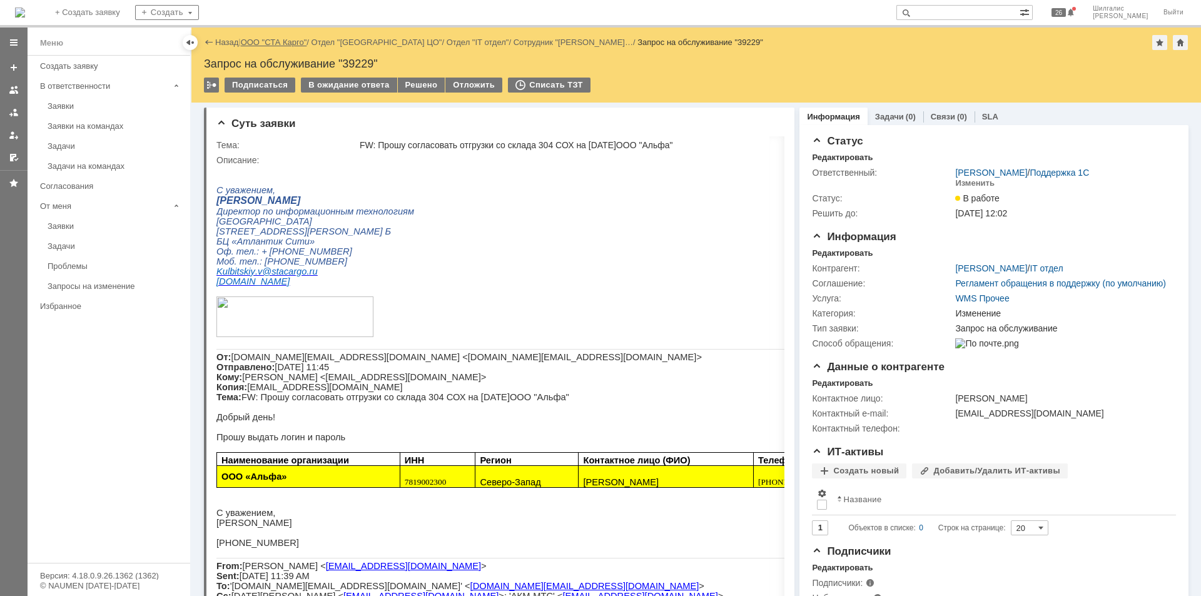
click at [286, 43] on link "ООО "СТА Карго"" at bounding box center [274, 42] width 66 height 9
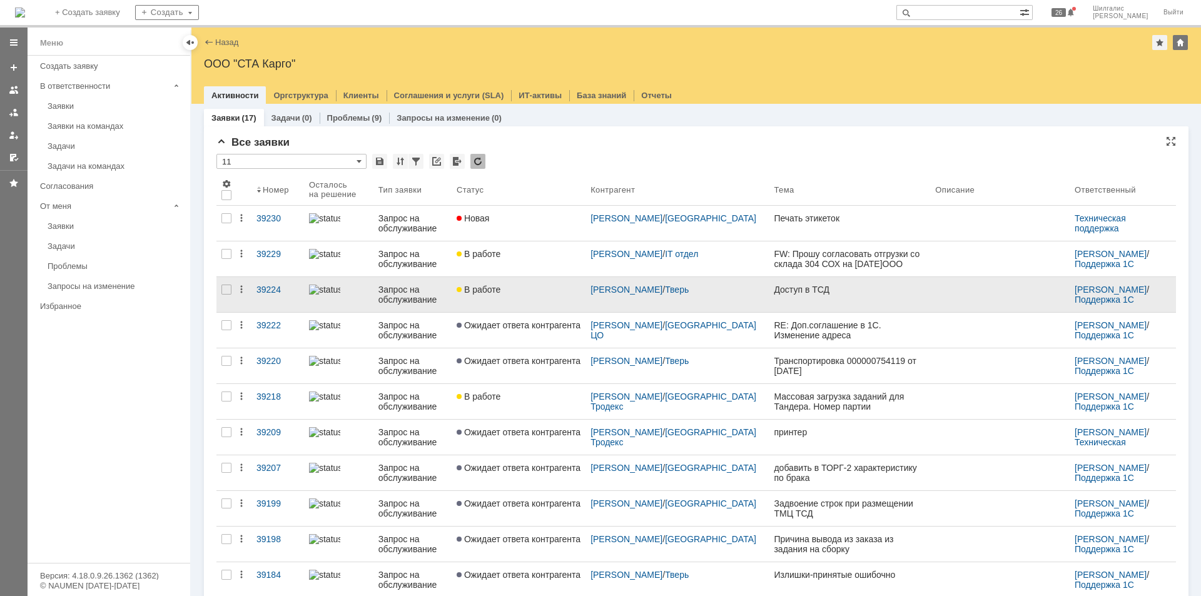
click at [550, 298] on link "В работе" at bounding box center [519, 294] width 134 height 35
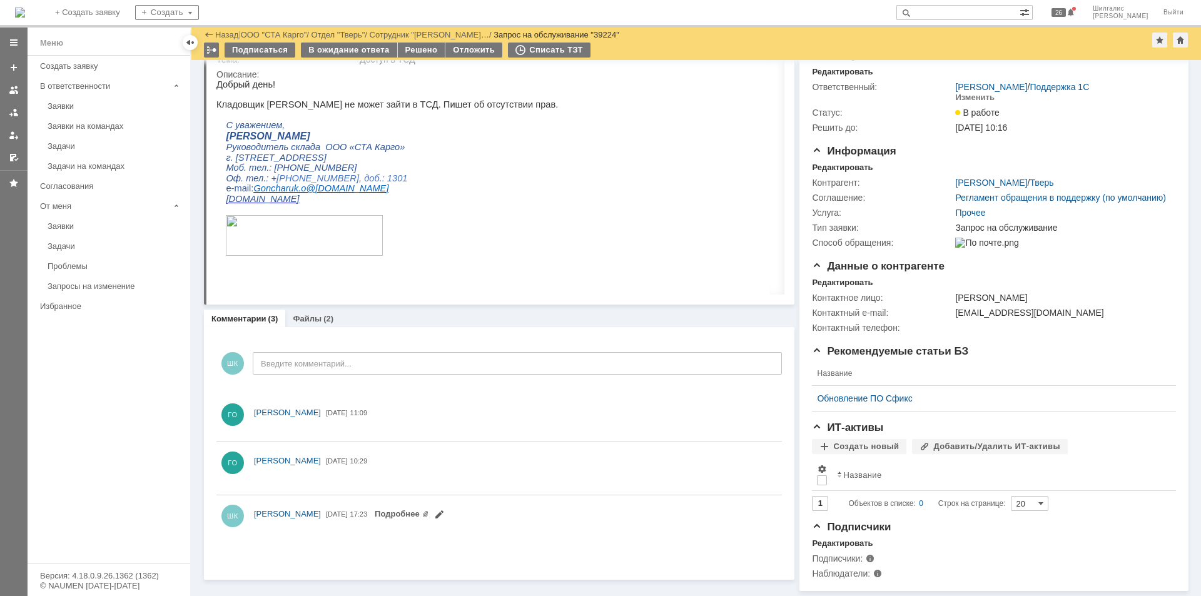
scroll to position [74, 0]
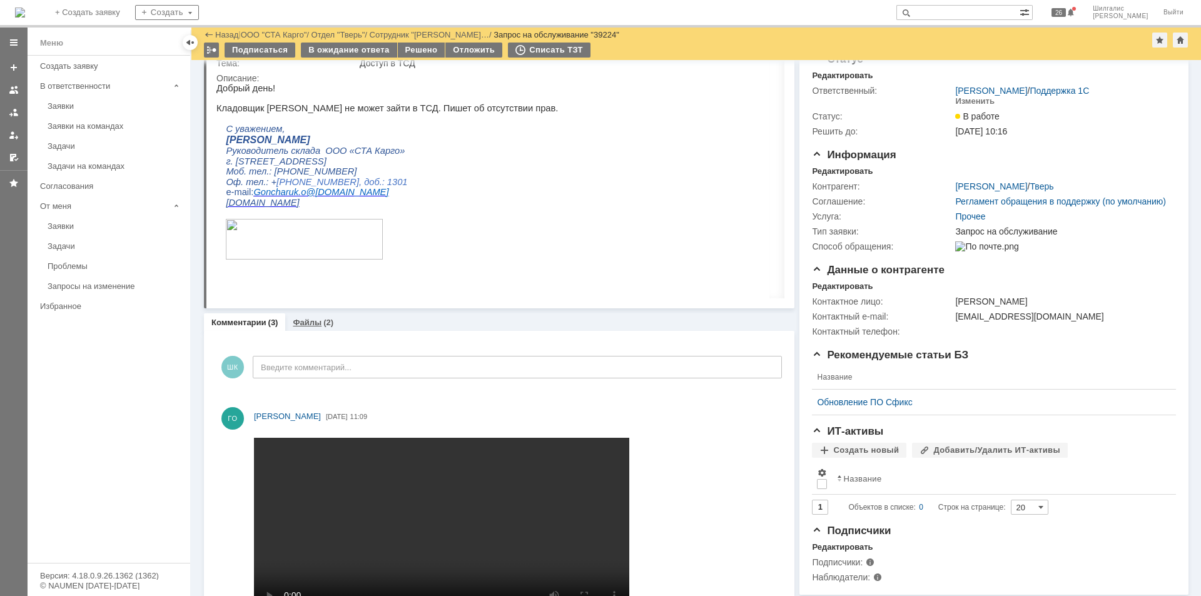
click at [318, 321] on link "Файлы" at bounding box center [307, 322] width 29 height 9
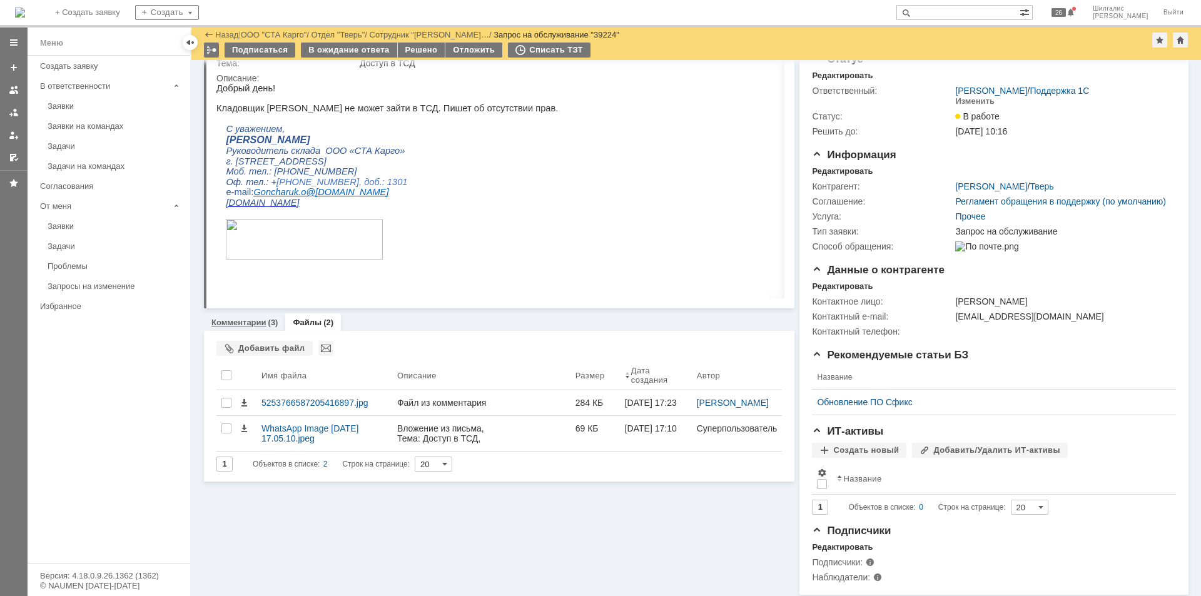
click at [265, 323] on div "Комментарии (3)" at bounding box center [244, 322] width 66 height 8
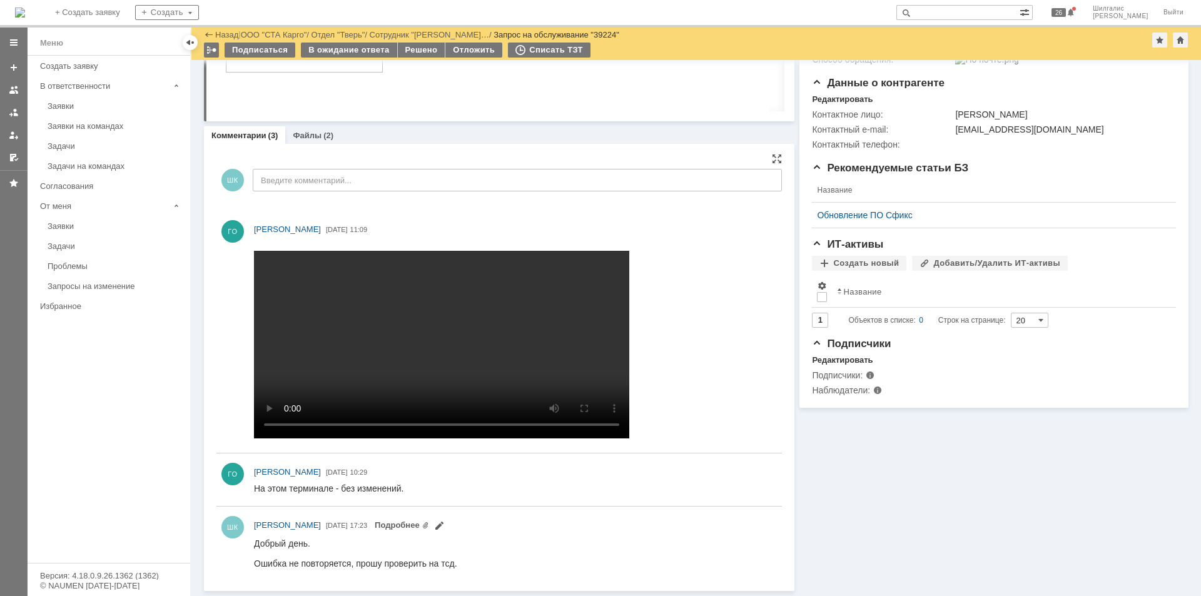
click at [446, 326] on video "Ваш браузер не поддерживает html5 видео." at bounding box center [441, 345] width 375 height 188
click at [408, 343] on video "Ваш браузер не поддерживает html5 видео." at bounding box center [441, 345] width 375 height 188
click at [438, 343] on video "Ваш браузер не поддерживает html5 видео." at bounding box center [441, 345] width 375 height 188
click at [377, 319] on video "Ваш браузер не поддерживает html5 видео." at bounding box center [441, 345] width 375 height 188
click at [443, 366] on video "Ваш браузер не поддерживает html5 видео." at bounding box center [441, 345] width 375 height 188
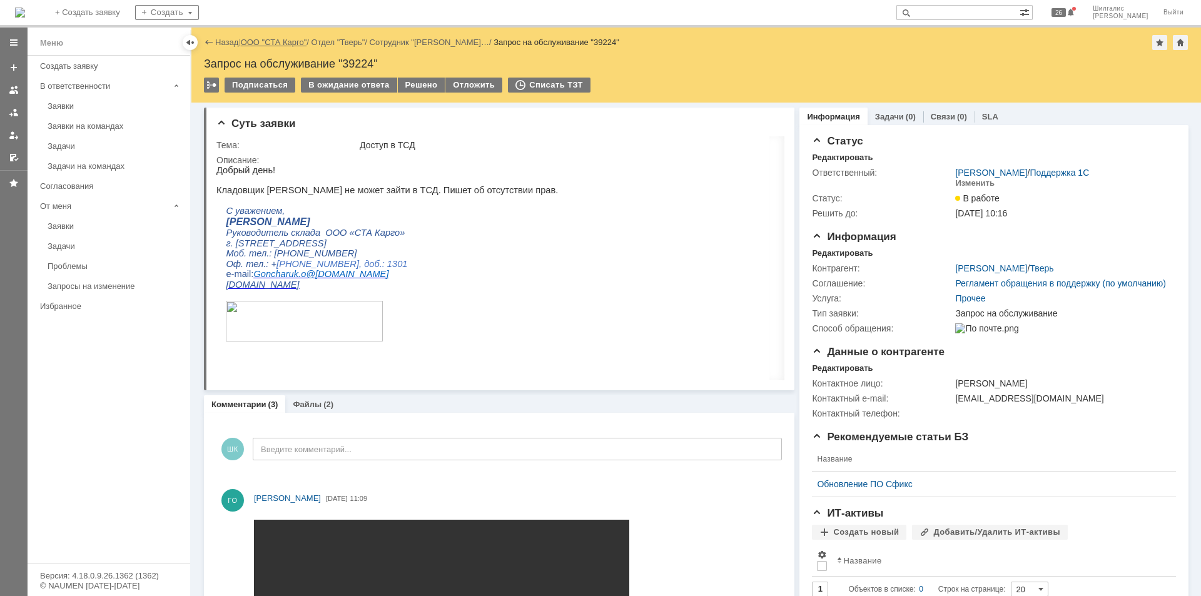
click at [285, 43] on link "ООО "СТА Карго"" at bounding box center [274, 42] width 66 height 9
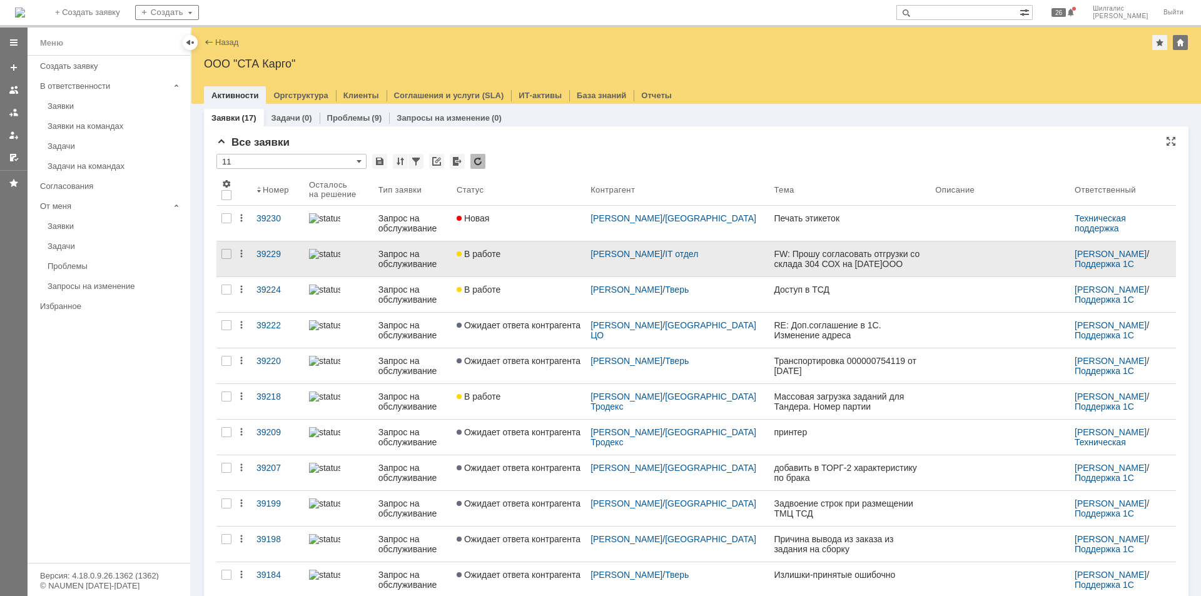
click at [525, 257] on div "В работе" at bounding box center [519, 254] width 124 height 10
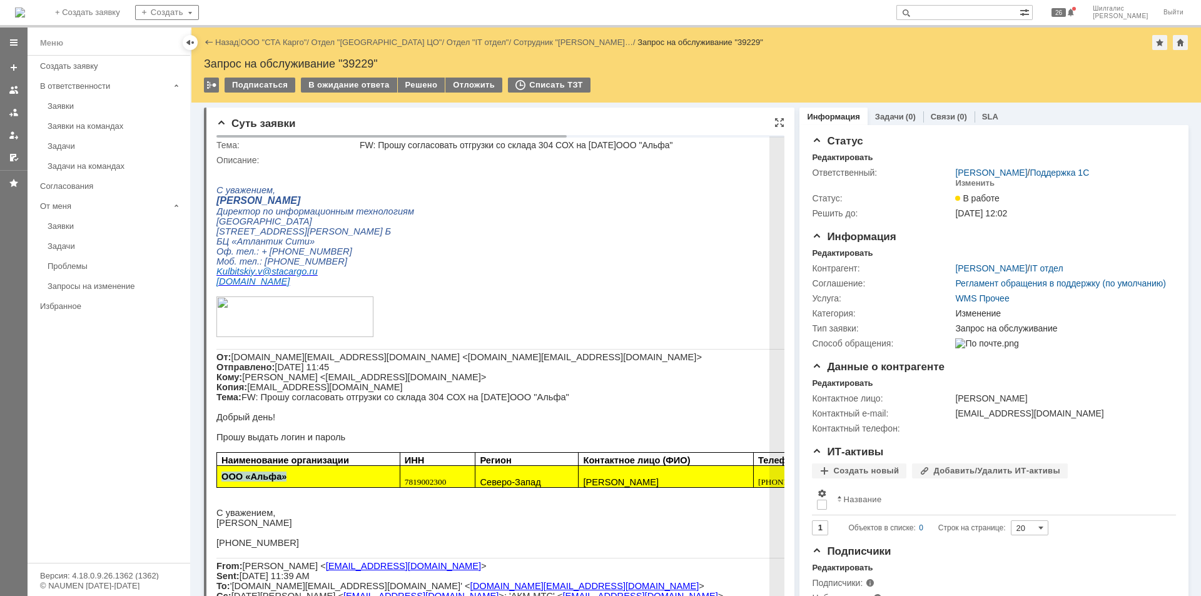
drag, startPoint x: 275, startPoint y: 502, endPoint x: 221, endPoint y: 503, distance: 53.2
click at [221, 482] on p "ООО «Альфа»" at bounding box center [307, 477] width 173 height 10
copy span "ООО «Альфа»"
click at [448, 422] on p "Добрый день!" at bounding box center [674, 417] width 917 height 10
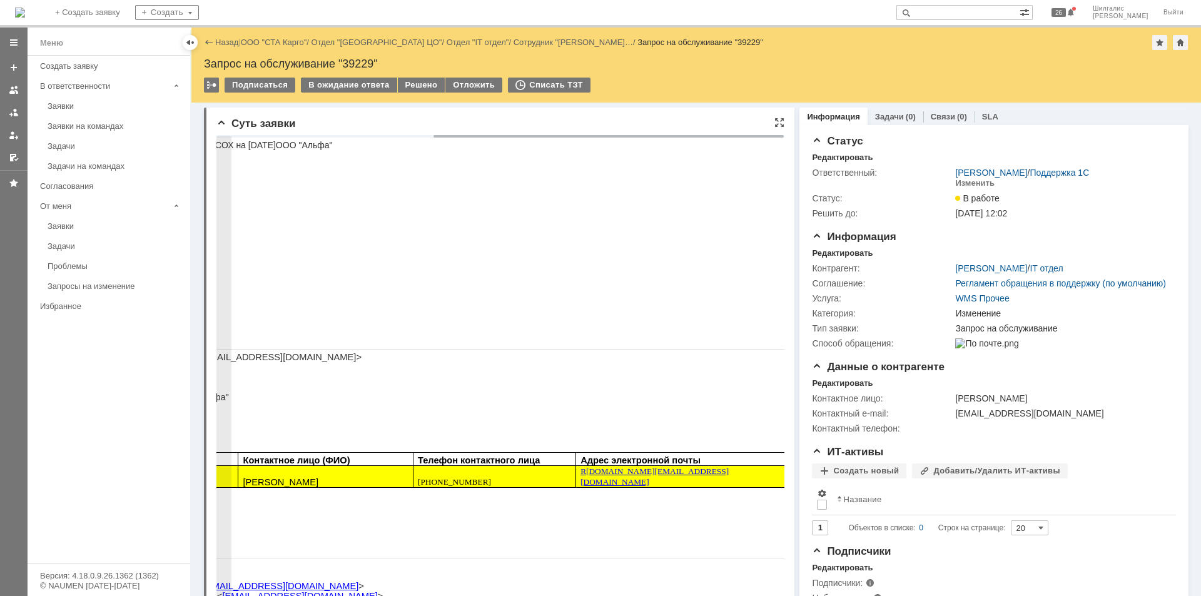
scroll to position [0, 355]
drag, startPoint x: 670, startPoint y: 503, endPoint x: 573, endPoint y: 507, distance: 97.0
click at [573, 488] on td "R [DOMAIN_NAME][EMAIL_ADDRESS][DOMAIN_NAME]" at bounding box center [676, 477] width 218 height 22
copy link "R [DOMAIN_NAME][EMAIL_ADDRESS][DOMAIN_NAME]"
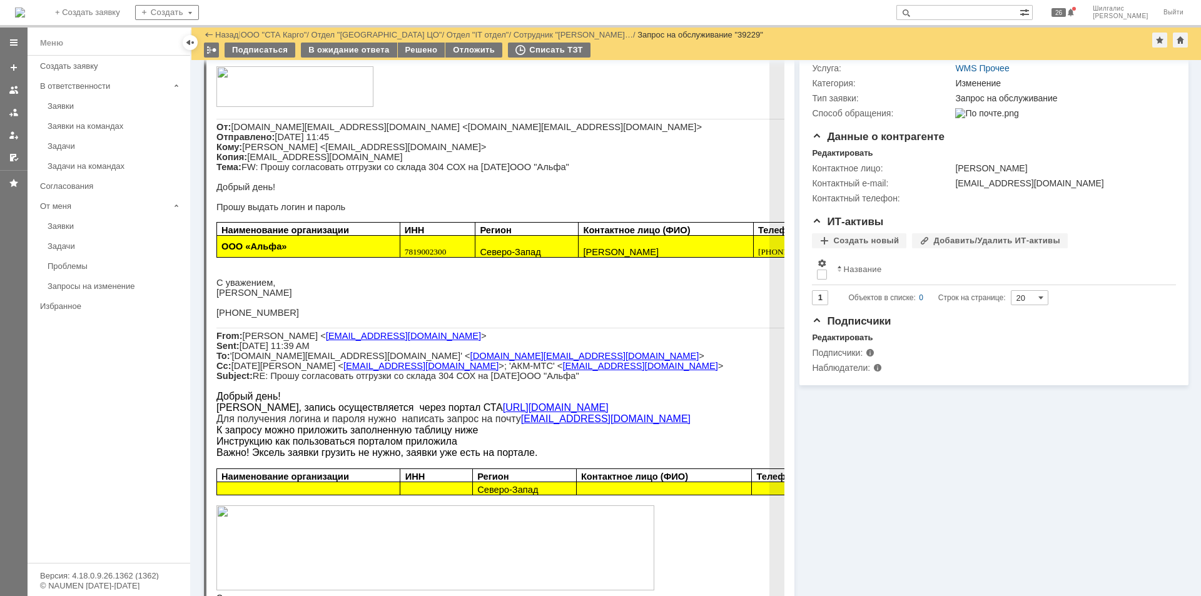
scroll to position [63, 0]
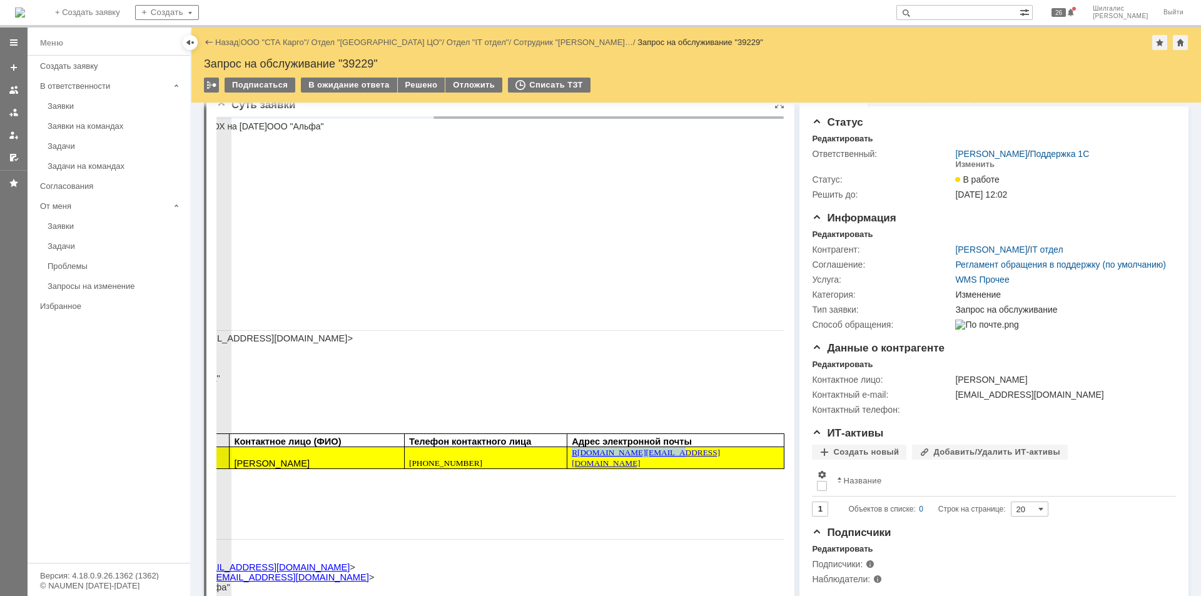
scroll to position [0, 0]
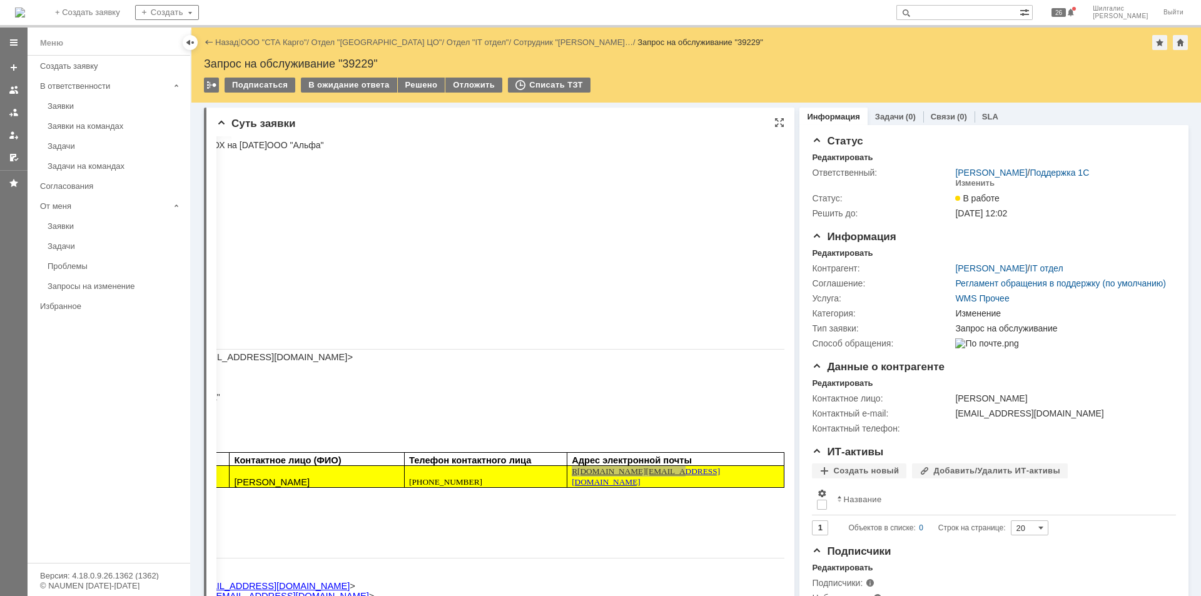
click at [777, 123] on div at bounding box center [779, 123] width 10 height 10
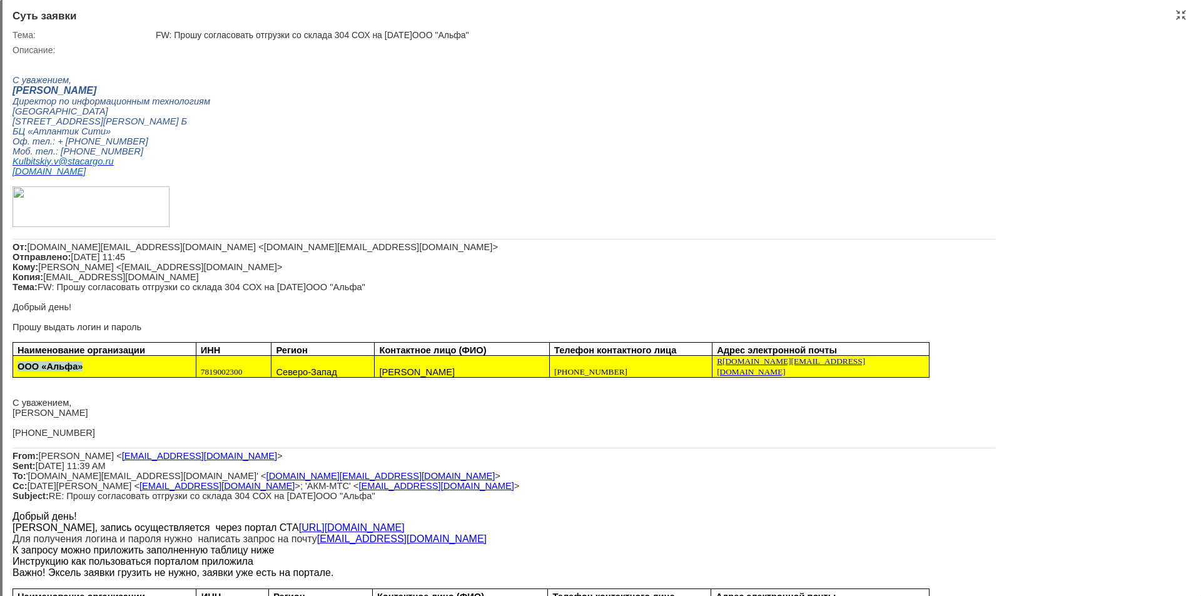
drag, startPoint x: 87, startPoint y: 391, endPoint x: 19, endPoint y: 393, distance: 68.2
click at [19, 371] on p "ООО «Альфа»" at bounding box center [104, 366] width 173 height 10
copy span "ООО «Альфа»"
click at [190, 332] on p "Прошу выдать логин и пароль" at bounding box center [504, 327] width 983 height 10
drag, startPoint x: 822, startPoint y: 392, endPoint x: 714, endPoint y: 393, distance: 108.2
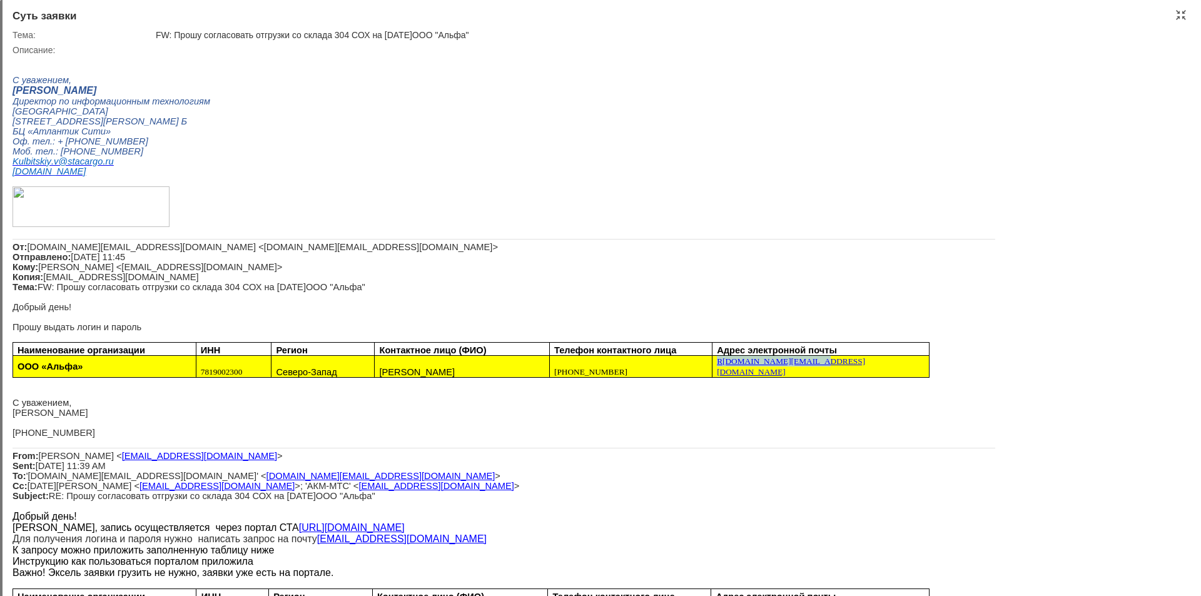
click at [714, 378] on td "R [DOMAIN_NAME][EMAIL_ADDRESS][DOMAIN_NAME]" at bounding box center [821, 367] width 218 height 22
copy link "R [DOMAIN_NAME][EMAIL_ADDRESS][DOMAIN_NAME]"
click at [1183, 13] on div at bounding box center [1181, 15] width 10 height 10
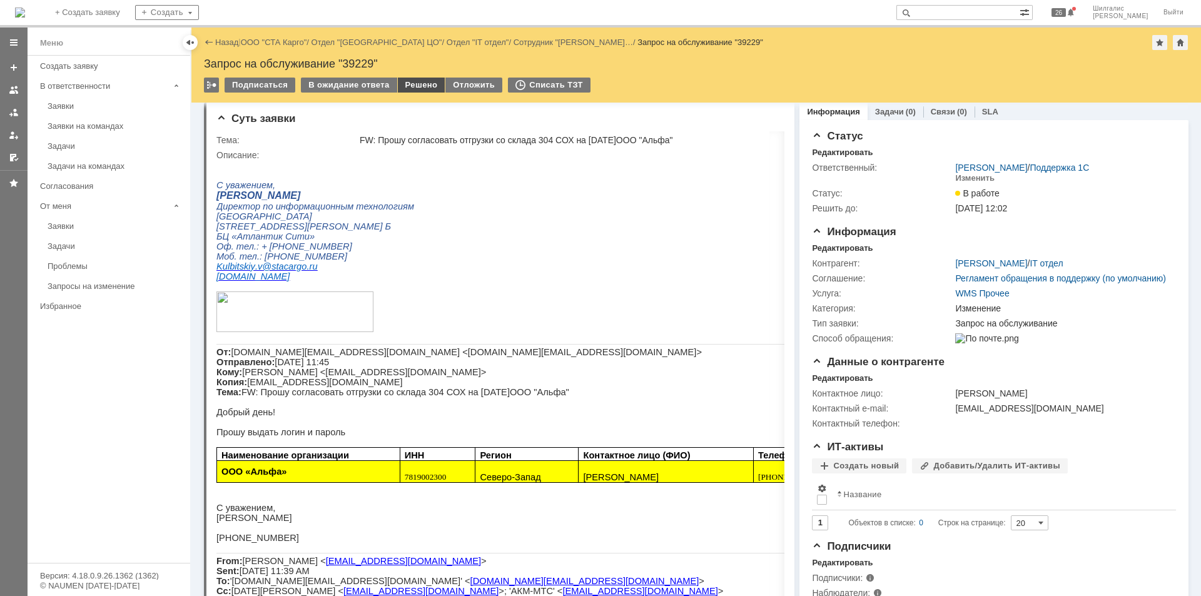
click at [428, 79] on div "Решено" at bounding box center [422, 85] width 48 height 15
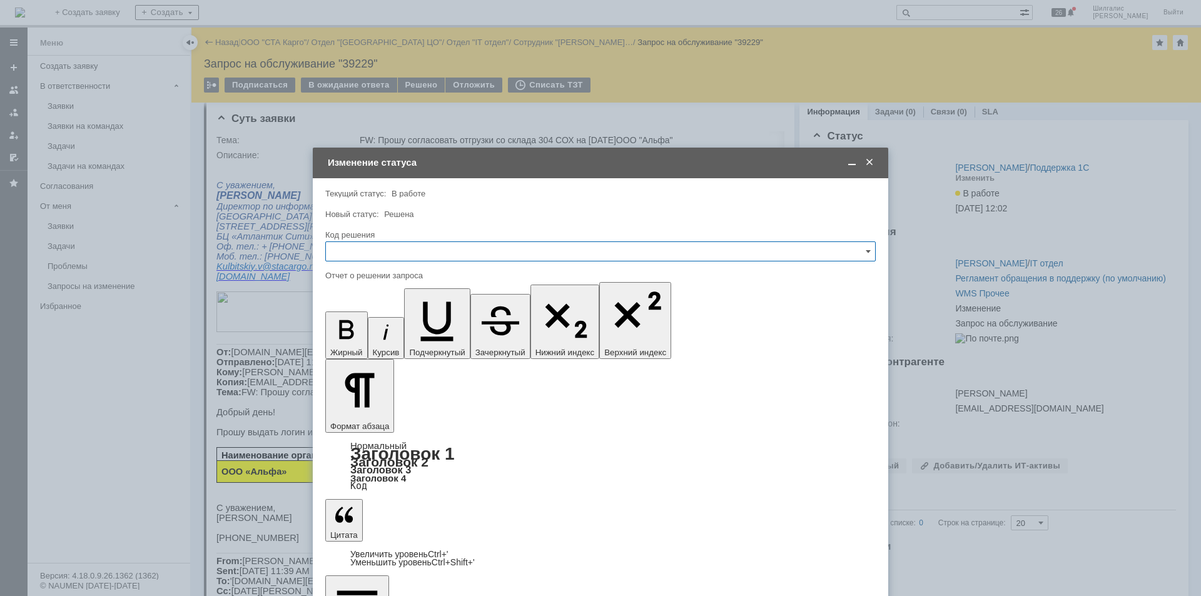
click at [458, 250] on input "text" at bounding box center [600, 251] width 550 height 20
click at [367, 414] on span "Решено" at bounding box center [600, 419] width 534 height 10
type input "Решено"
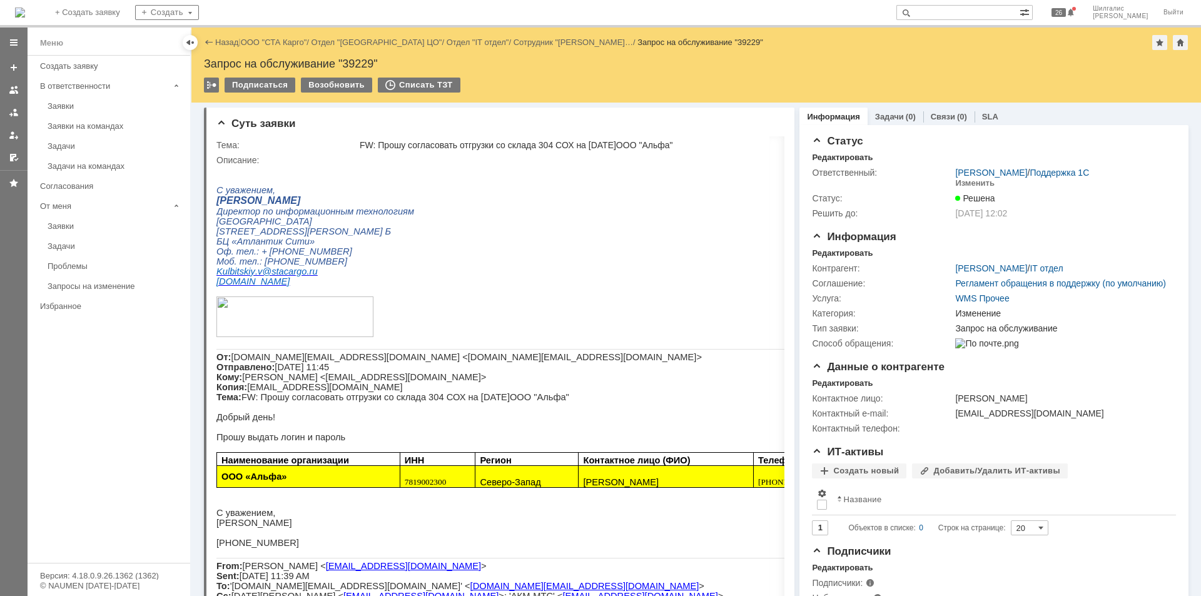
click at [275, 40] on link "ООО "СТА Карго"" at bounding box center [274, 42] width 66 height 9
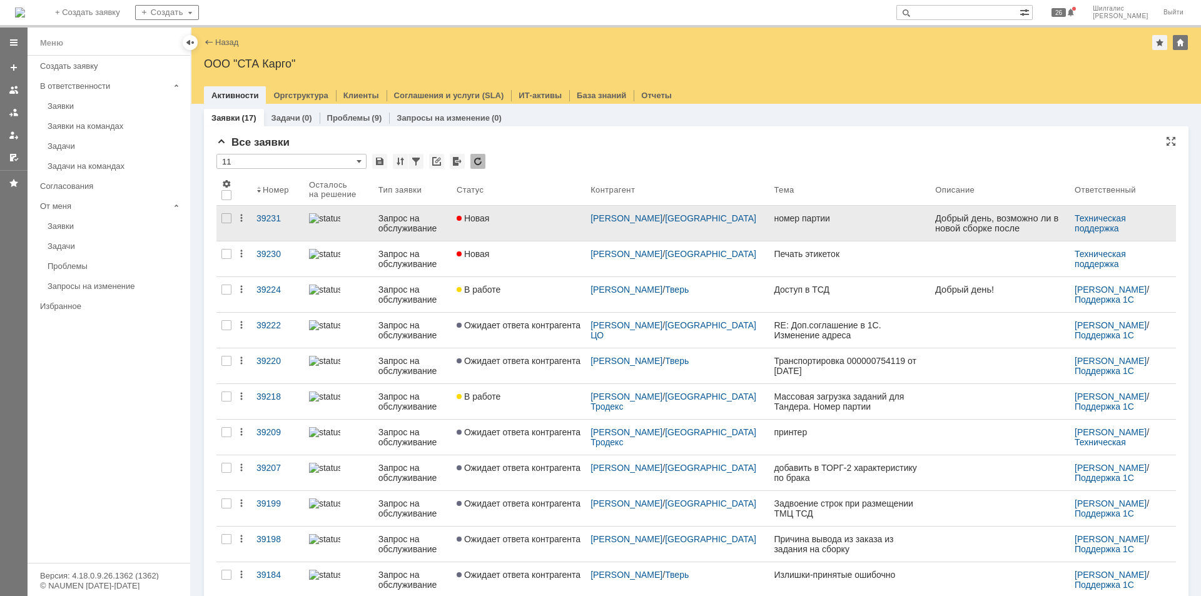
click at [504, 236] on link "Новая" at bounding box center [519, 223] width 134 height 35
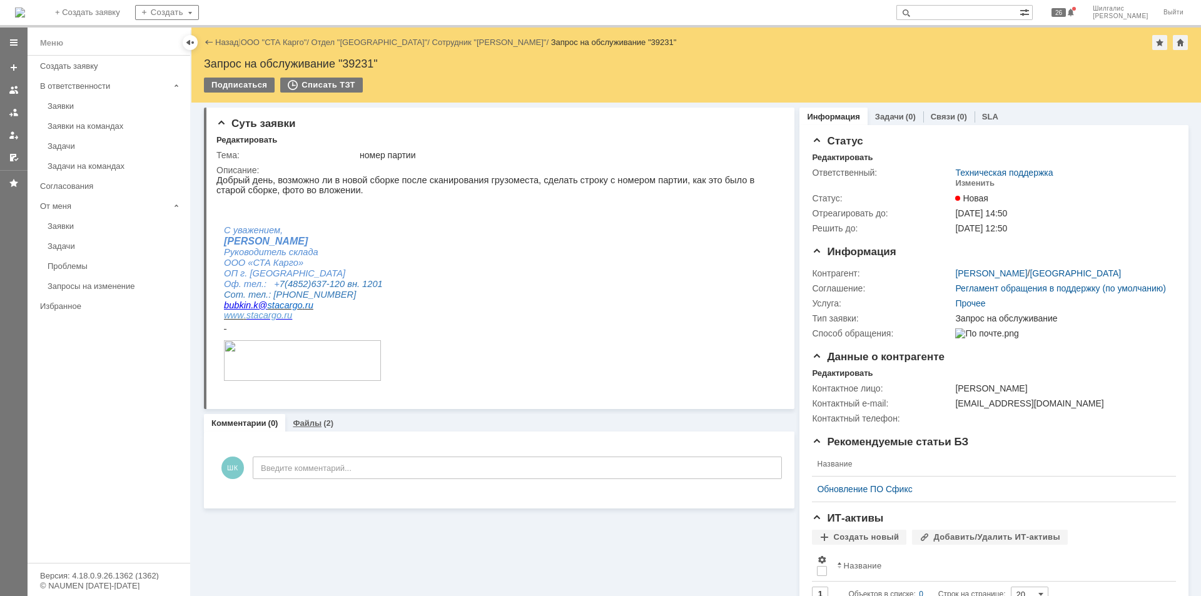
click at [319, 419] on div "Файлы (2)" at bounding box center [313, 423] width 56 height 18
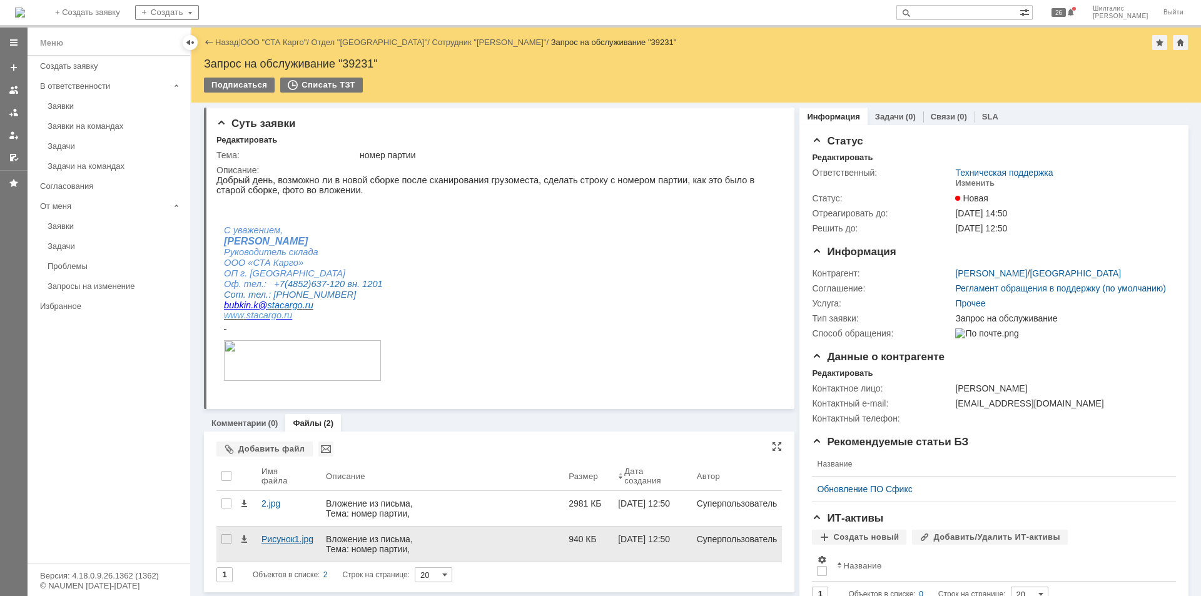
click at [280, 540] on div "Рисунок1.jpg" at bounding box center [288, 539] width 54 height 10
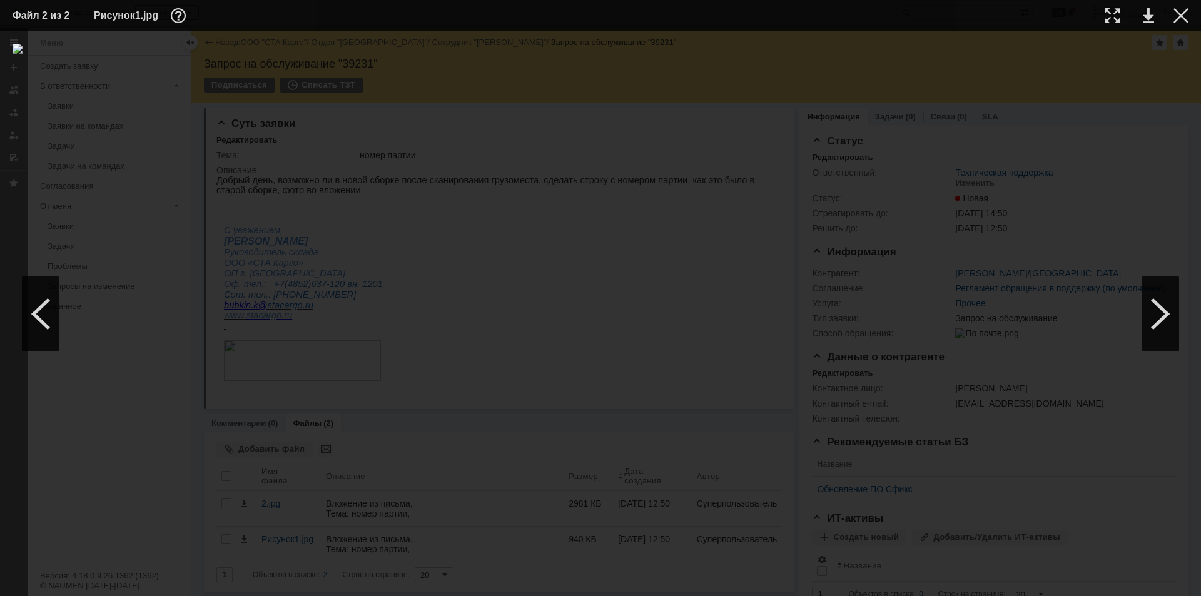
click at [832, 188] on div at bounding box center [601, 314] width 1176 height 540
click at [1181, 17] on div at bounding box center [1180, 15] width 15 height 15
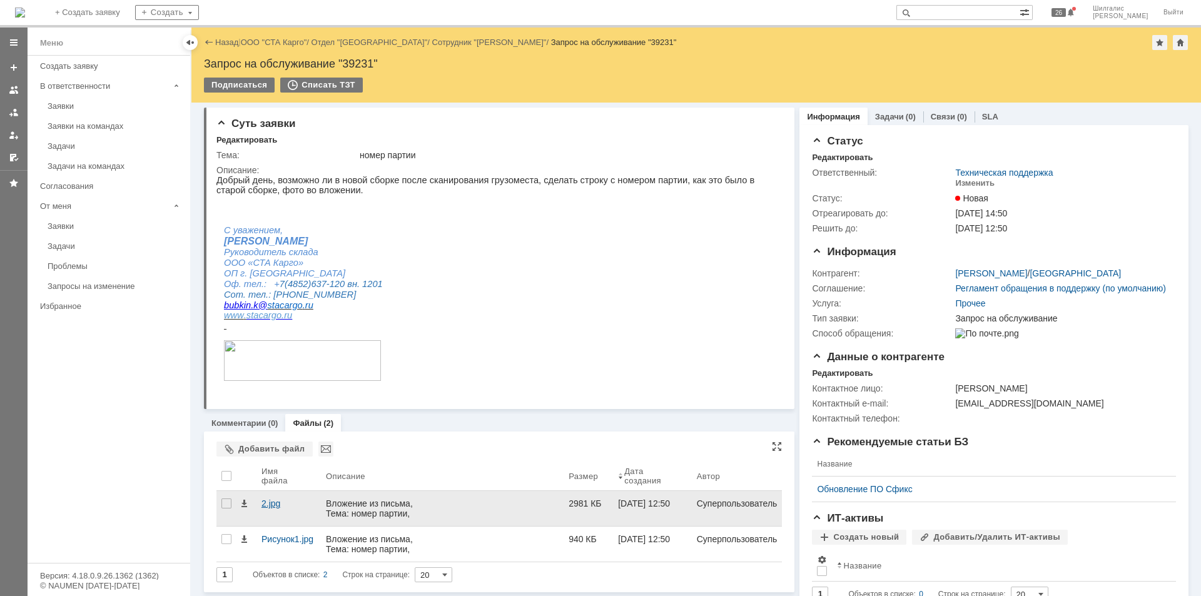
click at [265, 506] on div "2.jpg" at bounding box center [288, 503] width 54 height 10
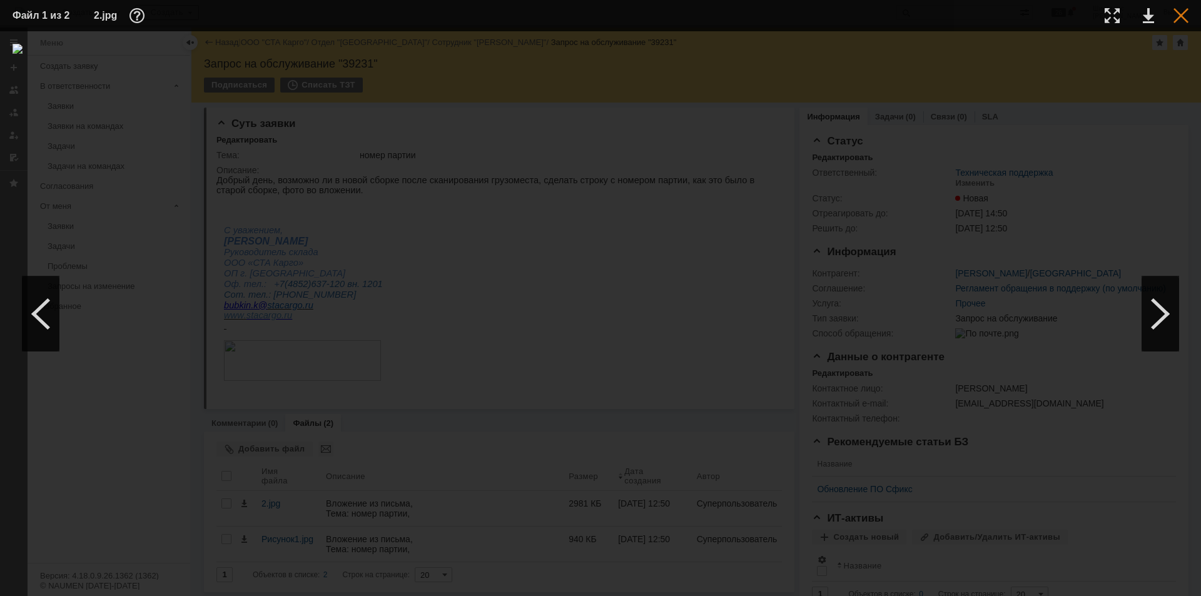
click at [1183, 13] on div at bounding box center [1180, 15] width 15 height 15
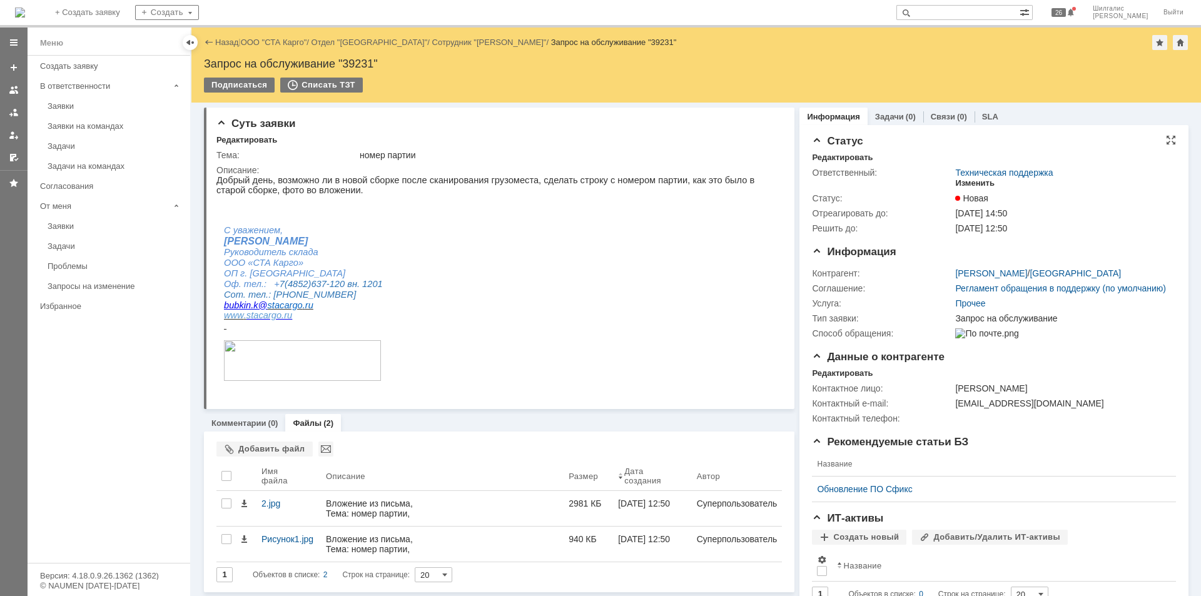
click at [964, 179] on div "Изменить" at bounding box center [974, 183] width 39 height 10
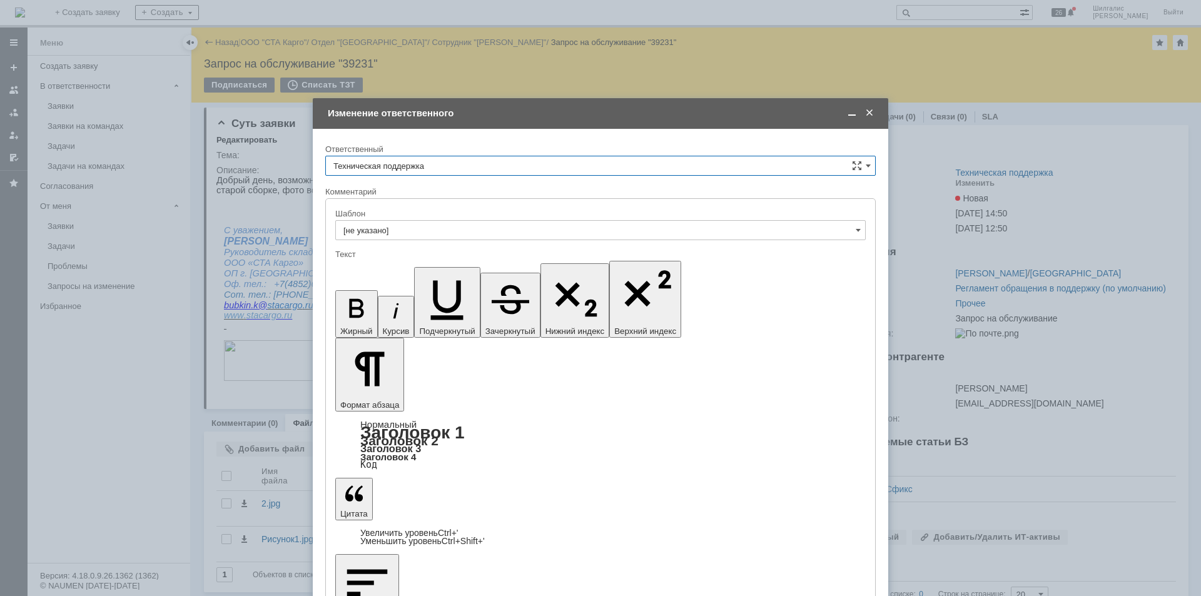
click at [427, 158] on input "Техническая поддержка" at bounding box center [600, 166] width 550 height 20
click at [407, 231] on span "[PERSON_NAME]" at bounding box center [600, 230] width 534 height 10
type input "[PERSON_NAME]"
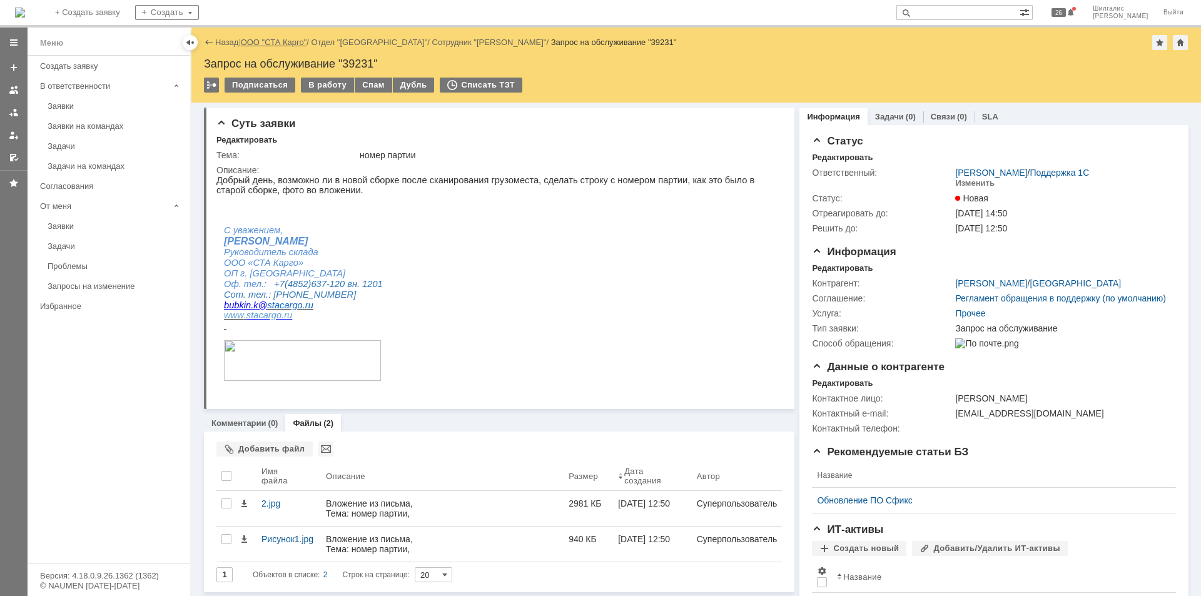
click at [278, 44] on link "ООО "СТА Карго"" at bounding box center [274, 42] width 66 height 9
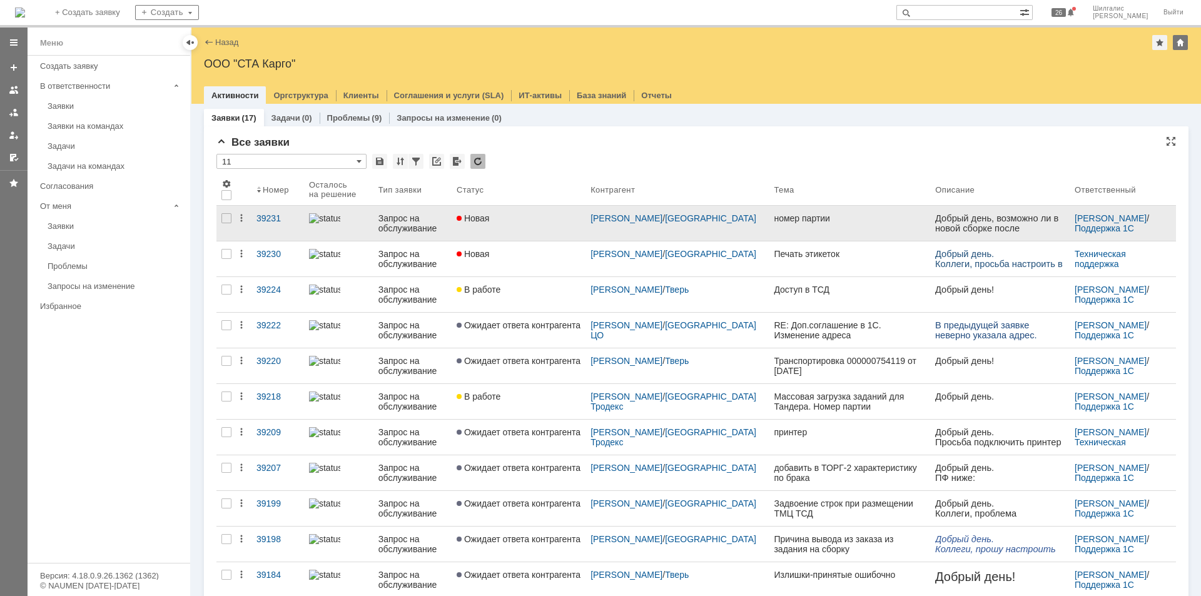
click at [512, 214] on div "Новая" at bounding box center [519, 218] width 124 height 10
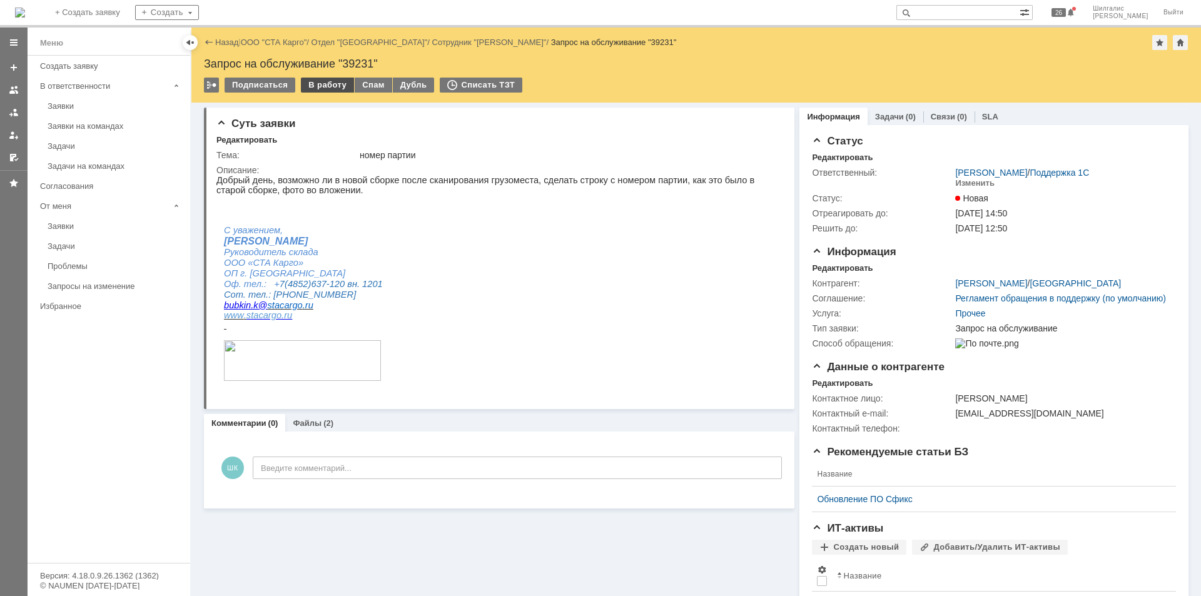
click at [324, 91] on div "В работу" at bounding box center [327, 85] width 53 height 15
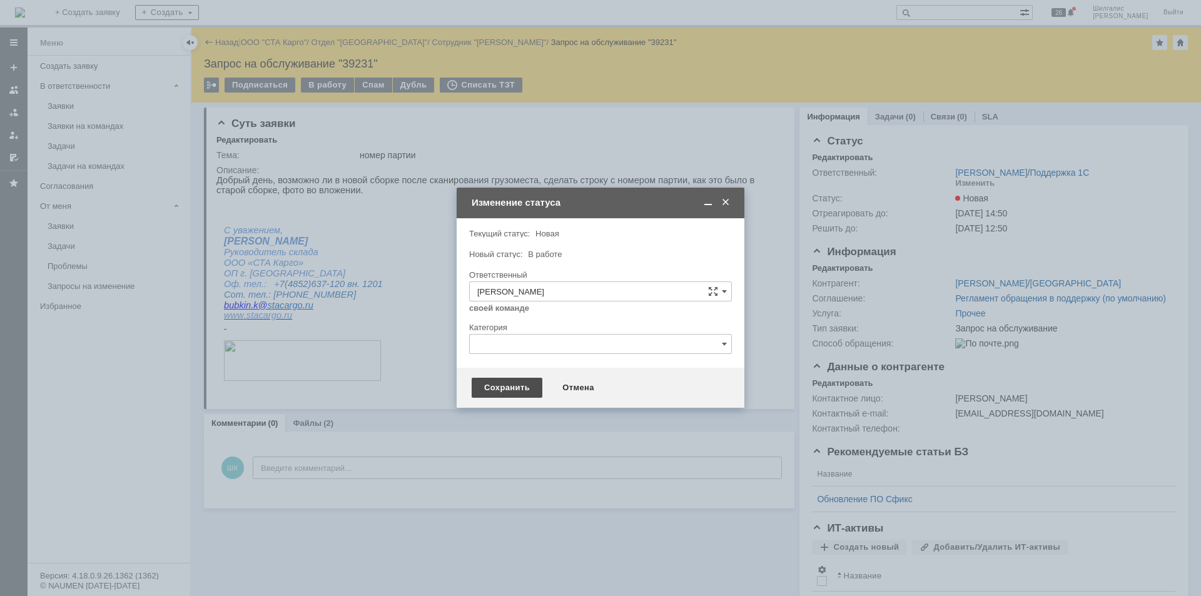
click at [497, 380] on div "Сохранить" at bounding box center [507, 388] width 71 height 20
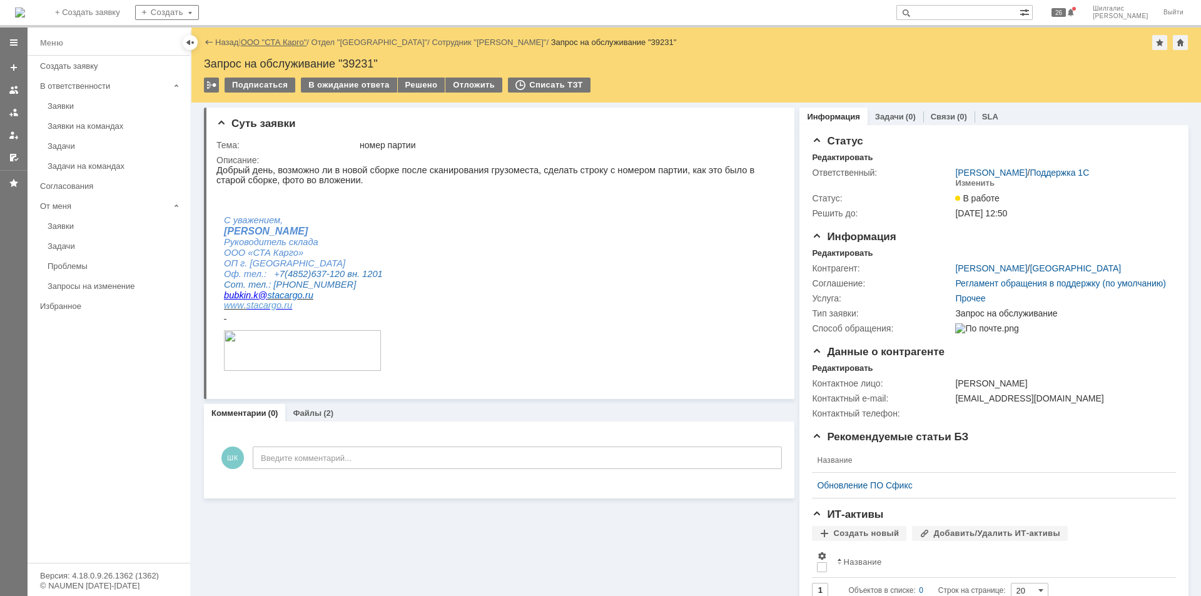
click at [276, 43] on link "ООО "СТА Карго"" at bounding box center [274, 42] width 66 height 9
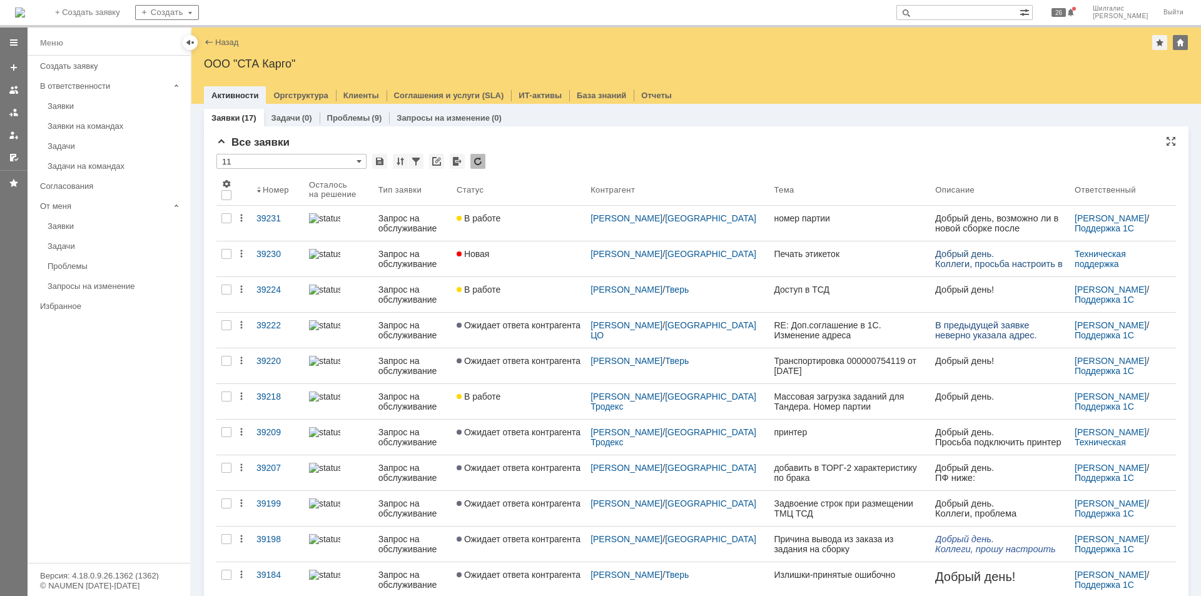
click at [675, 137] on div "Все заявки" at bounding box center [695, 142] width 959 height 13
click at [505, 134] on div "Все заявки * 11 Результаты поиска: 1 Объектов в списке: 17 Строк на странице: 2…" at bounding box center [696, 483] width 984 height 715
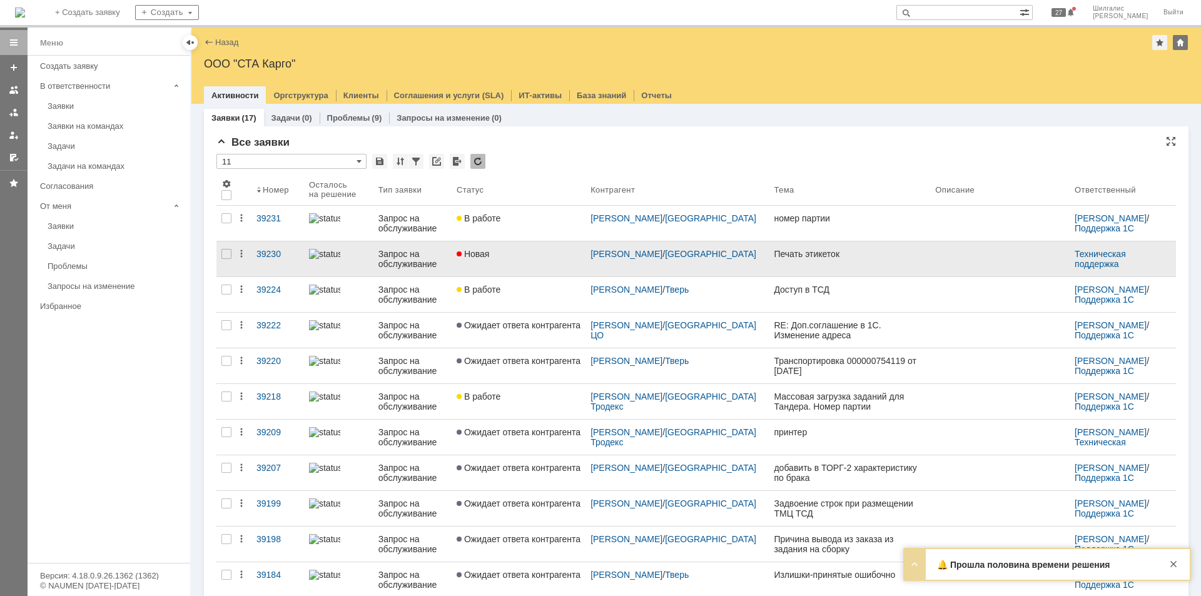
scroll to position [143, 0]
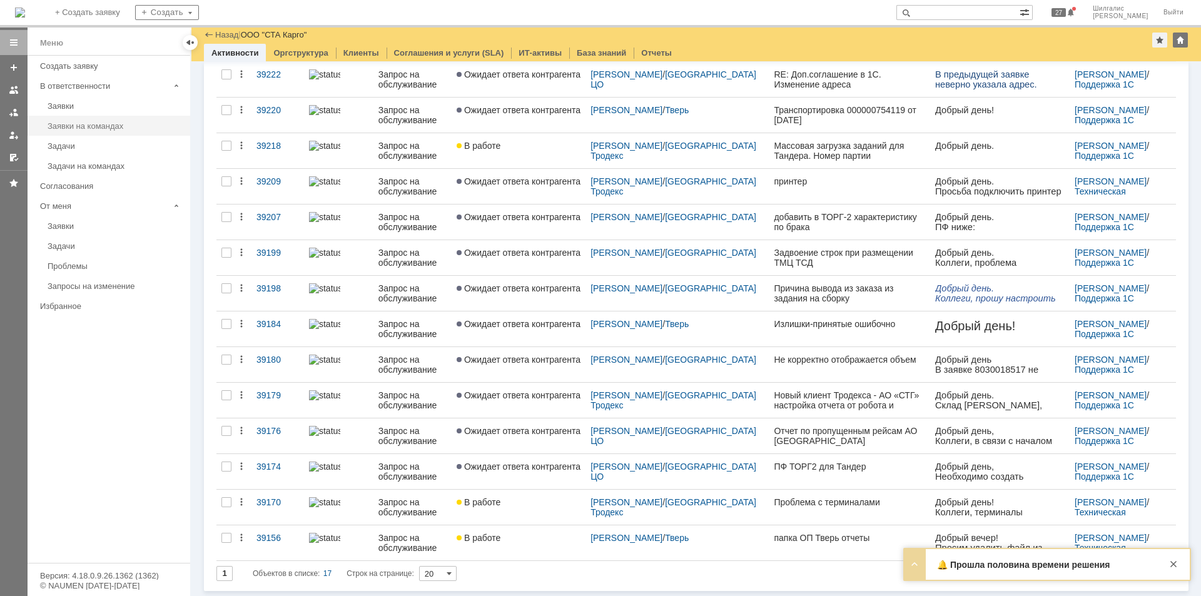
click at [132, 126] on div "Заявки на командах" at bounding box center [115, 125] width 135 height 9
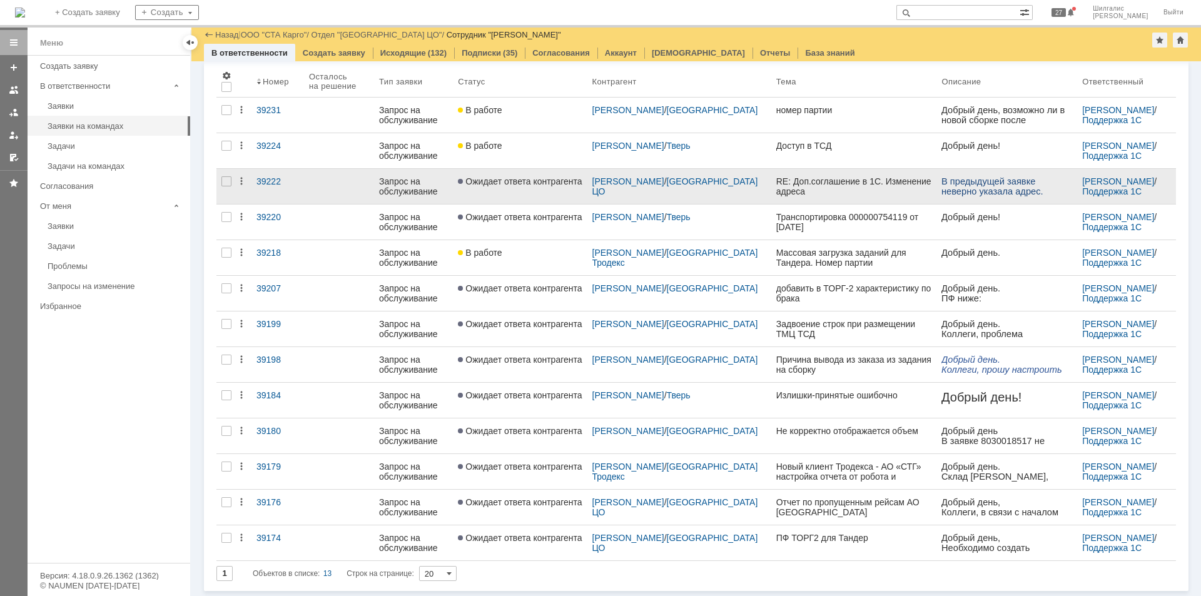
click at [533, 297] on link "Ожидает ответа контрагента" at bounding box center [520, 293] width 134 height 35
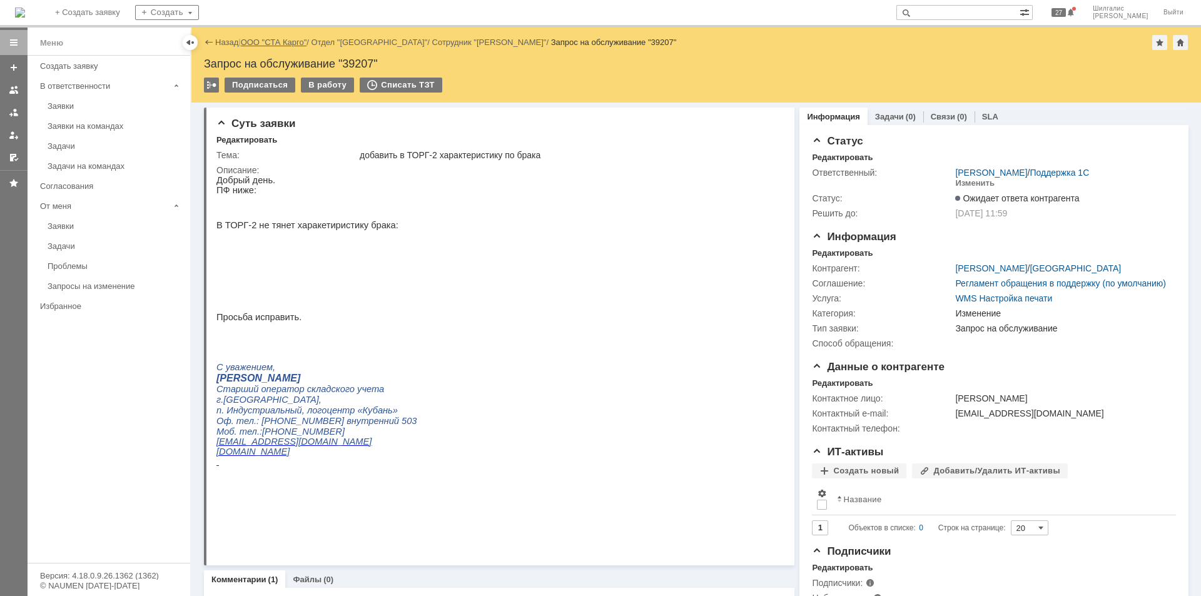
click at [261, 45] on link "ООО "СТА Карго"" at bounding box center [274, 42] width 66 height 9
